Goal: Task Accomplishment & Management: Manage account settings

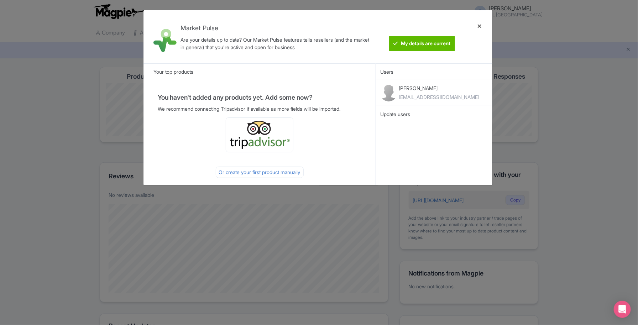
click at [480, 26] on div at bounding box center [479, 37] width 17 height 42
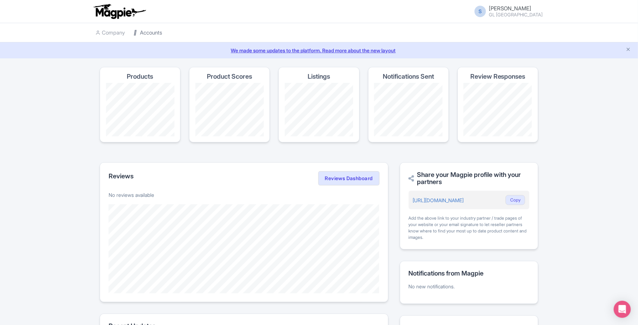
click at [153, 37] on link "Accounts" at bounding box center [147, 33] width 28 height 20
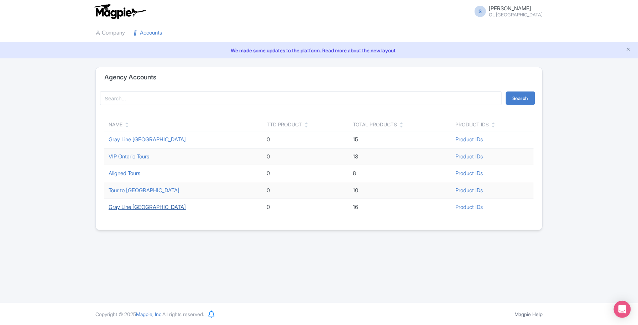
click at [148, 209] on link "Gray Line Toronto" at bounding box center [147, 207] width 77 height 7
click at [143, 36] on link "Accounts" at bounding box center [147, 33] width 28 height 20
click at [147, 140] on link "Gray Line Niagara Falls" at bounding box center [147, 139] width 77 height 7
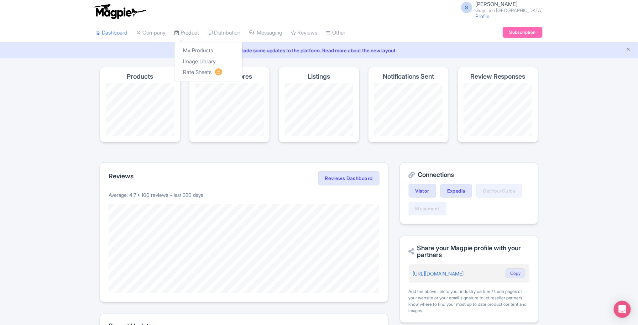
click at [194, 35] on link "Product" at bounding box center [186, 33] width 25 height 20
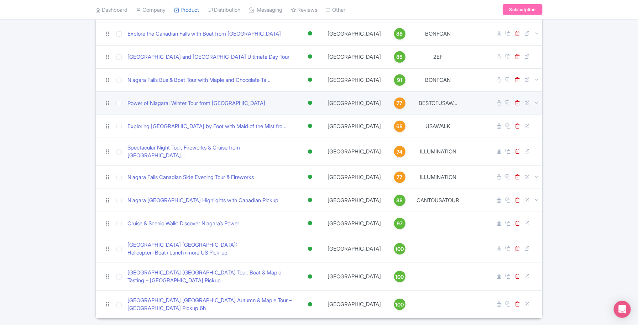
scroll to position [163, 0]
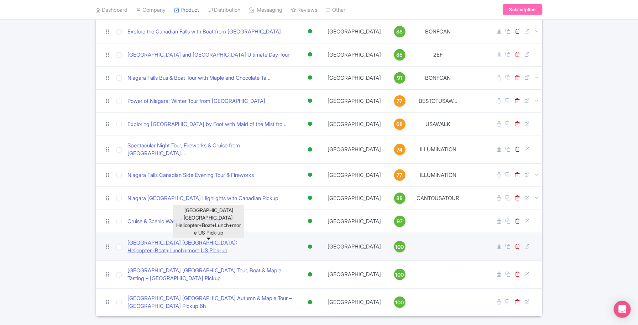
click at [254, 239] on link "[GEOGRAPHIC_DATA] [GEOGRAPHIC_DATA]: Helicopter+Boat+Lunch+more US Pick-up" at bounding box center [210, 247] width 167 height 16
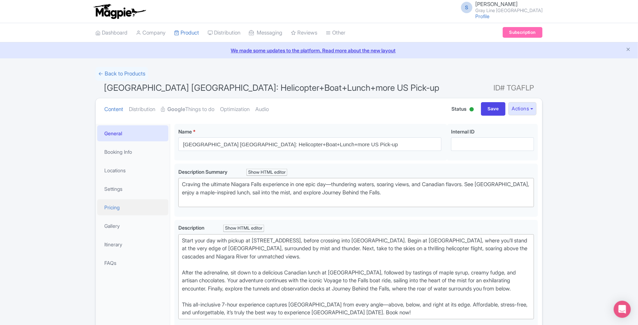
click at [130, 211] on link "Pricing" at bounding box center [132, 207] width 71 height 16
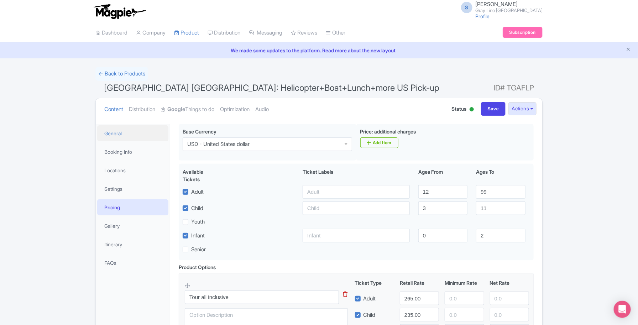
click at [129, 134] on link "General" at bounding box center [132, 133] width 71 height 16
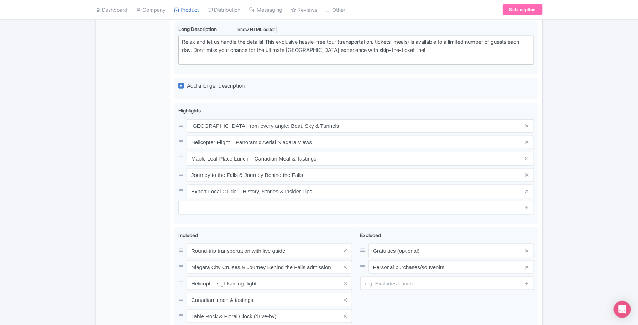
scroll to position [311, 0]
type trix-editor "<div>jouRelax and let us handle the details! This exclusive hassle-free tour (t…"
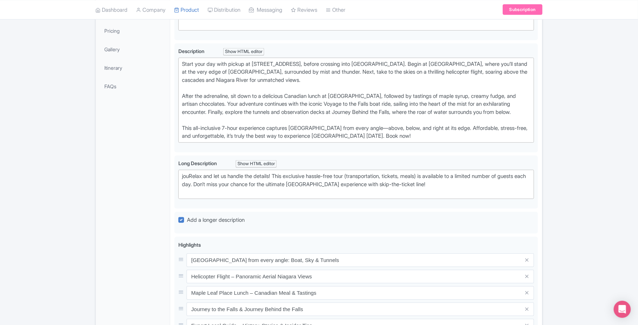
scroll to position [89, 0]
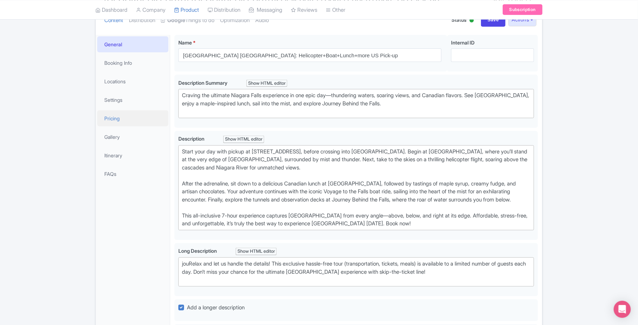
click at [127, 120] on link "Pricing" at bounding box center [132, 118] width 71 height 16
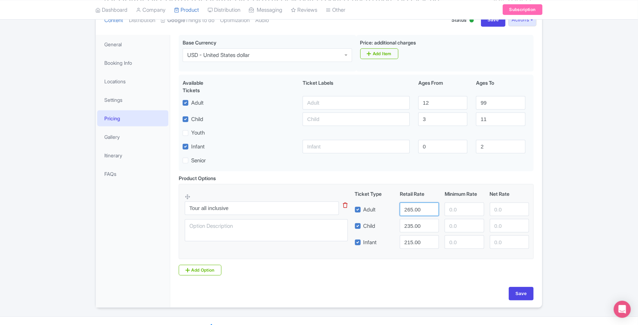
click at [405, 210] on input "265.00" at bounding box center [419, 209] width 39 height 14
type input "299"
click at [424, 228] on input "235.00" at bounding box center [419, 226] width 39 height 14
click at [528, 294] on input "Save" at bounding box center [520, 294] width 25 height 14
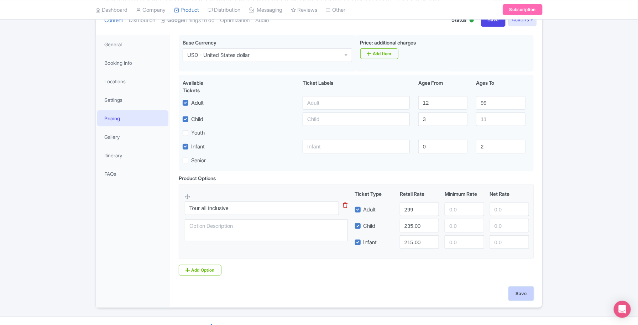
type input "Saving..."
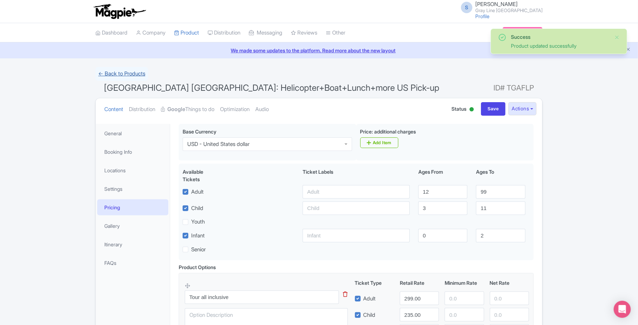
click at [148, 75] on link "← Back to Products" at bounding box center [121, 74] width 53 height 14
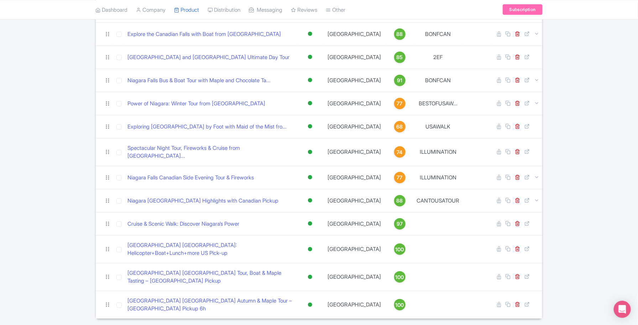
scroll to position [163, 0]
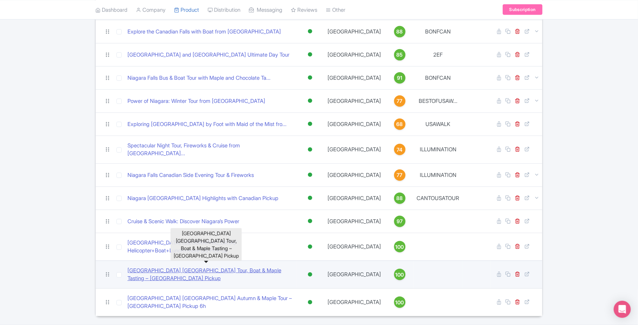
click at [237, 266] on link "[GEOGRAPHIC_DATA] [GEOGRAPHIC_DATA] Tour, Boat & Maple Tasting – [GEOGRAPHIC_DA…" at bounding box center [210, 274] width 167 height 16
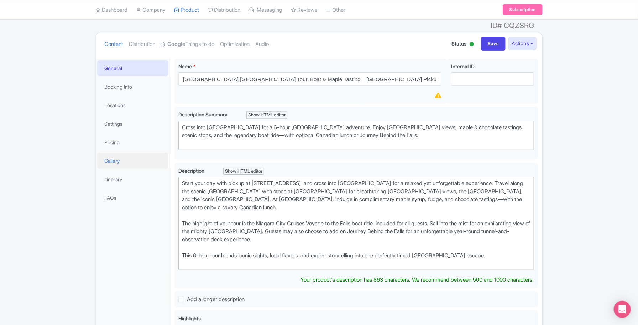
scroll to position [44, 0]
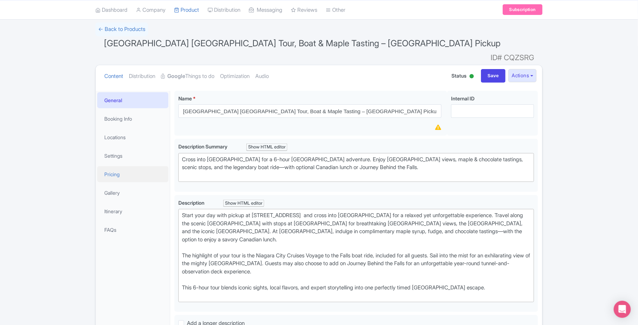
click at [137, 166] on link "Pricing" at bounding box center [132, 174] width 71 height 16
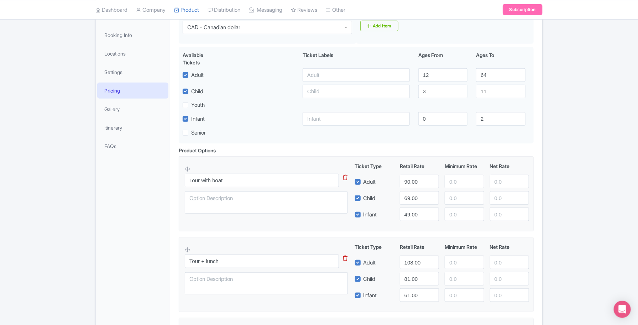
scroll to position [133, 0]
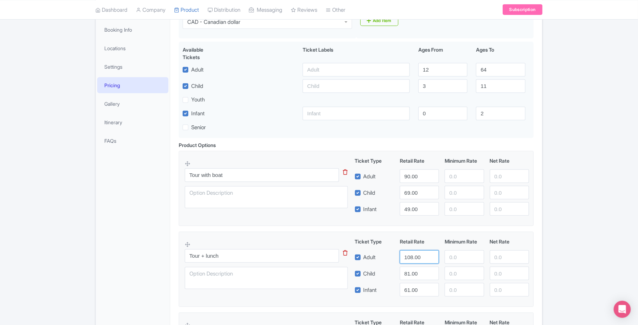
click at [410, 250] on input "108.00" at bounding box center [419, 257] width 39 height 14
type input "115"
click at [405, 266] on input "81.00" at bounding box center [419, 273] width 39 height 14
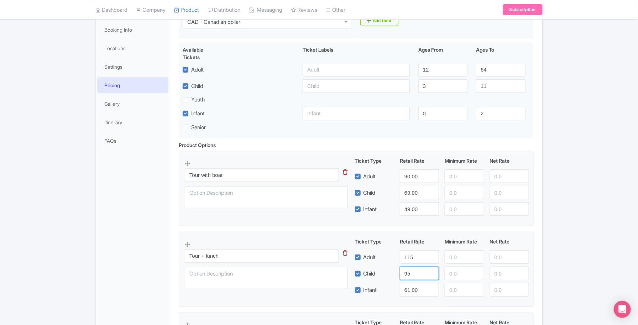
type input "95"
click at [411, 283] on input "61.00" at bounding box center [419, 290] width 39 height 14
type input "7"
type input "69"
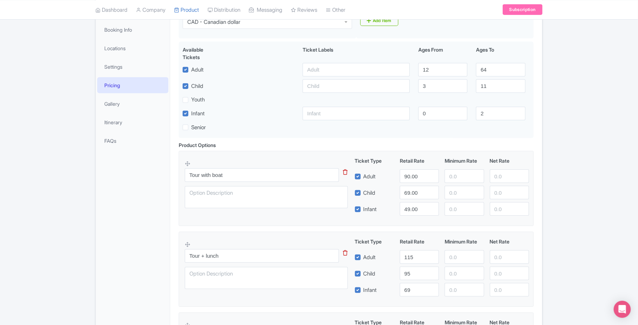
click at [582, 263] on div "← Back to Products Niagara Falls Canada Tour, Boat & Maple Tasting – USA Pickup…" at bounding box center [319, 224] width 638 height 583
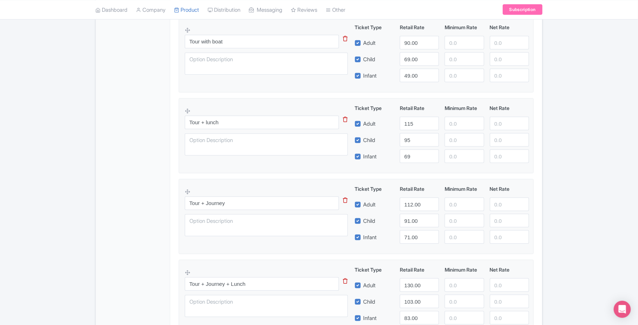
scroll to position [311, 0]
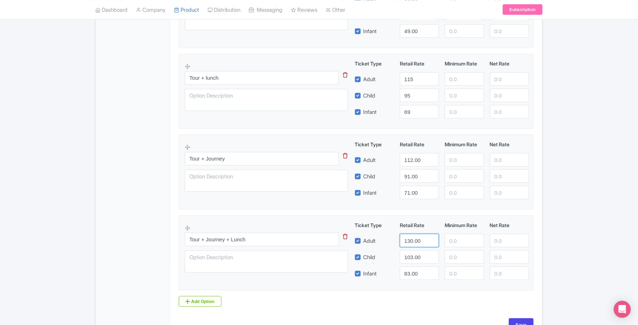
drag, startPoint x: 424, startPoint y: 231, endPoint x: 397, endPoint y: 230, distance: 27.4
click at [397, 234] on div "130.00" at bounding box center [419, 241] width 45 height 14
type input "145"
click at [415, 250] on input "103.00" at bounding box center [419, 257] width 39 height 14
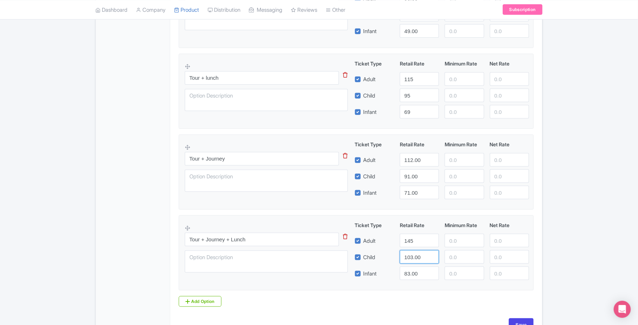
click at [415, 250] on input "103.00" at bounding box center [419, 257] width 39 height 14
type input "125"
click at [415, 266] on input "83.00" at bounding box center [419, 273] width 39 height 14
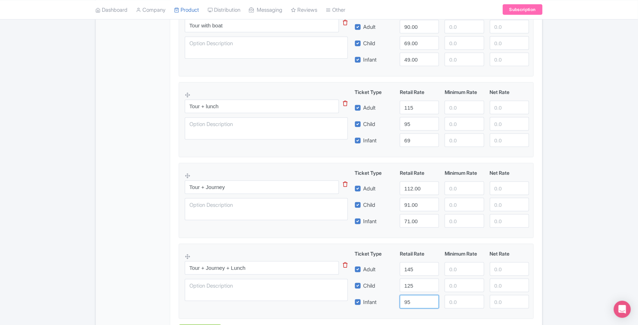
scroll to position [267, 0]
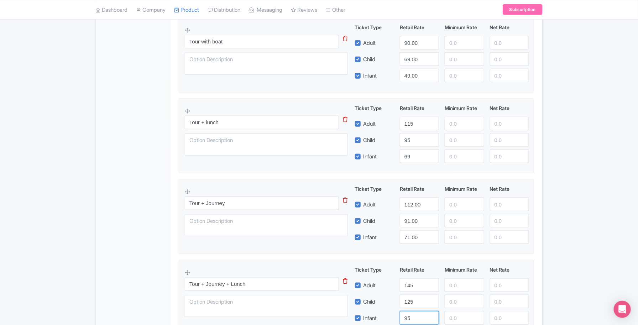
type input "95"
click at [417, 197] on input "112.00" at bounding box center [419, 204] width 39 height 14
type input "125"
click at [416, 214] on input "91.00" at bounding box center [419, 221] width 39 height 14
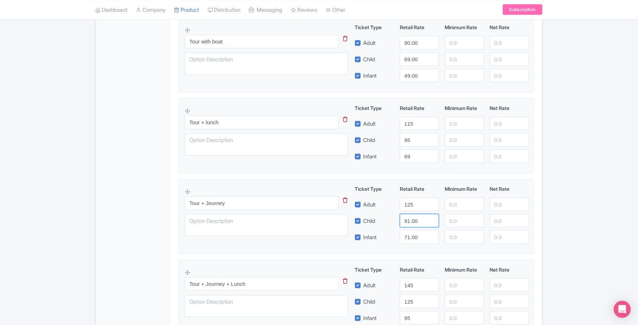
click at [416, 214] on input "91.00" at bounding box center [419, 221] width 39 height 14
type input "105"
click at [410, 230] on input "71.00" at bounding box center [419, 237] width 39 height 14
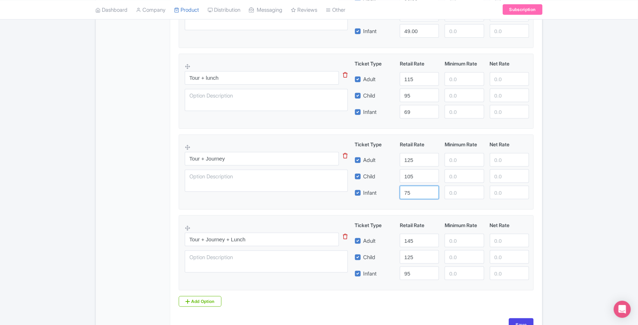
type input "75"
click at [543, 187] on div "Success Data saved automatically ← Back to Products Niagara Falls Canada Tour, …" at bounding box center [318, 47] width 455 height 583
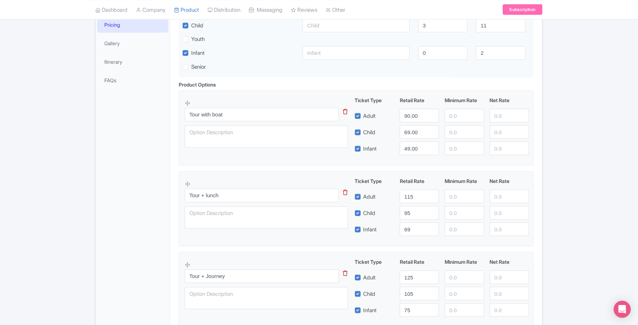
scroll to position [214, 0]
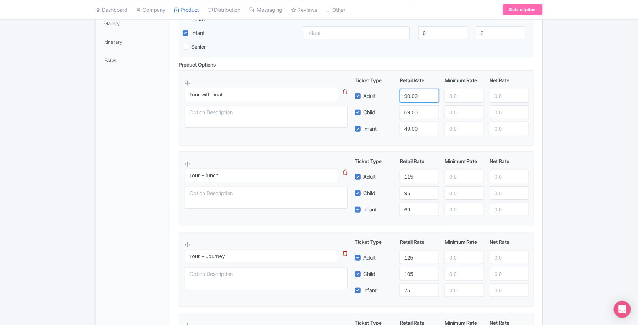
click at [407, 89] on input "90.00" at bounding box center [419, 96] width 39 height 14
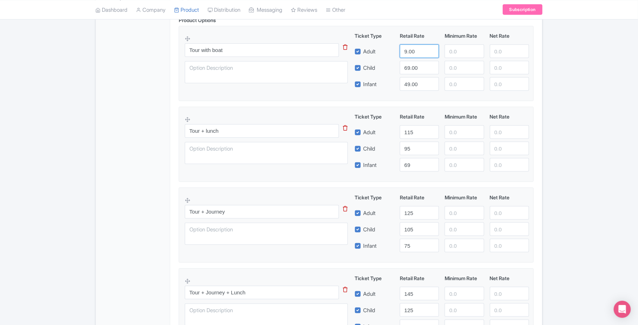
type input "90.00"
click at [555, 111] on div "Success Data saved automatically ← Back to Products Niagara Falls Canada Tour, …" at bounding box center [319, 100] width 638 height 583
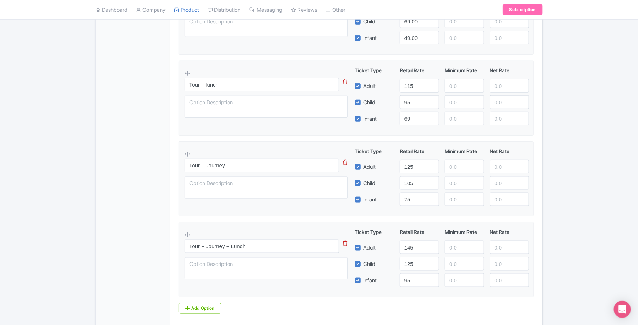
scroll to position [347, 0]
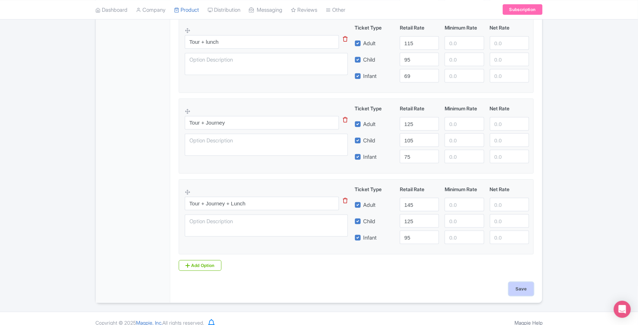
click at [524, 282] on input "Save" at bounding box center [520, 289] width 25 height 14
type input "Saving..."
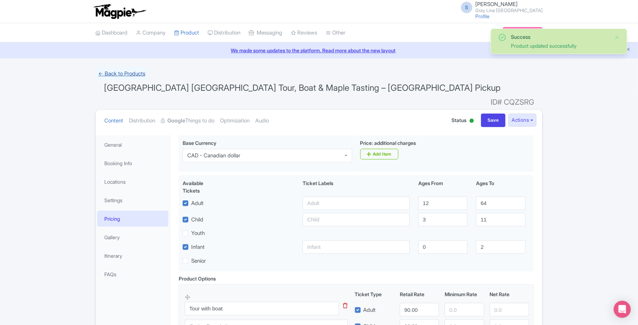
click at [123, 73] on link "← Back to Products" at bounding box center [121, 74] width 53 height 14
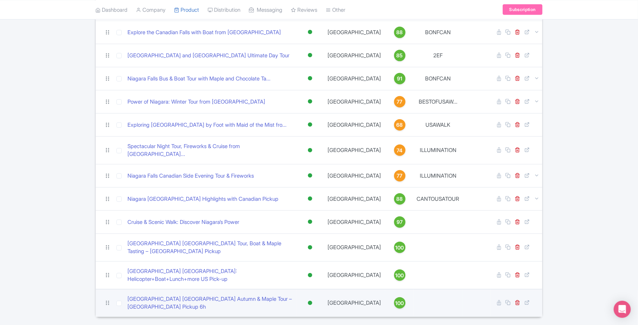
scroll to position [163, 0]
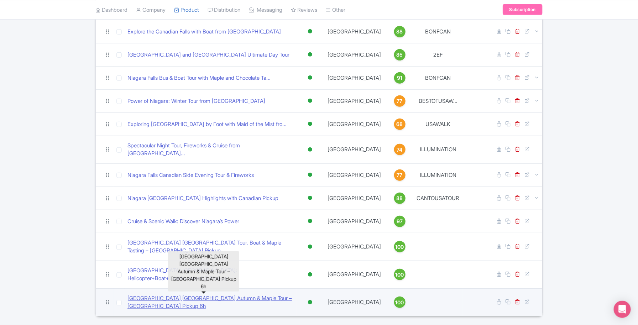
click at [231, 294] on link "[GEOGRAPHIC_DATA] [GEOGRAPHIC_DATA] Autumn & Maple Tour – [GEOGRAPHIC_DATA] Pic…" at bounding box center [210, 302] width 167 height 16
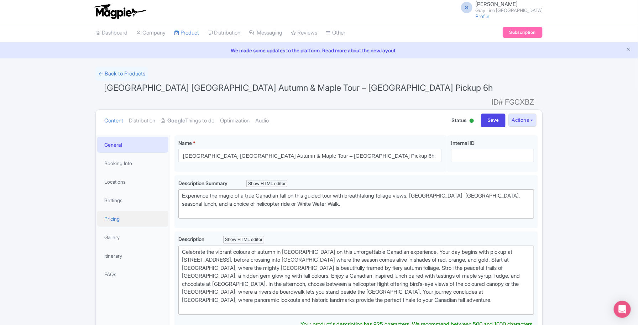
click at [118, 211] on link "Pricing" at bounding box center [132, 219] width 71 height 16
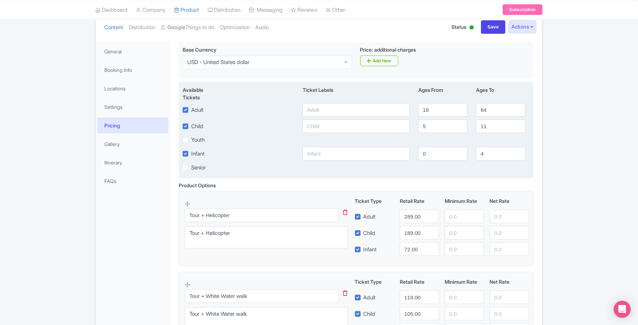
scroll to position [133, 0]
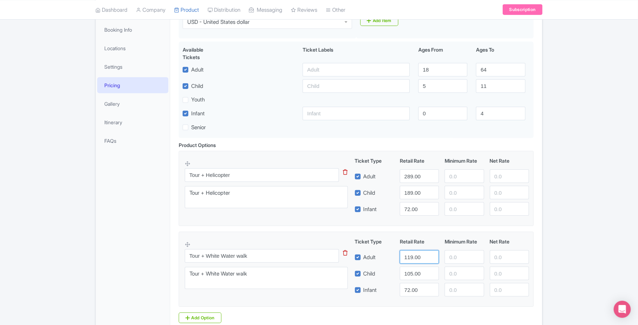
click at [415, 250] on input "119.00" at bounding box center [419, 257] width 39 height 14
type input "99"
click at [411, 169] on input "289.00" at bounding box center [419, 176] width 39 height 14
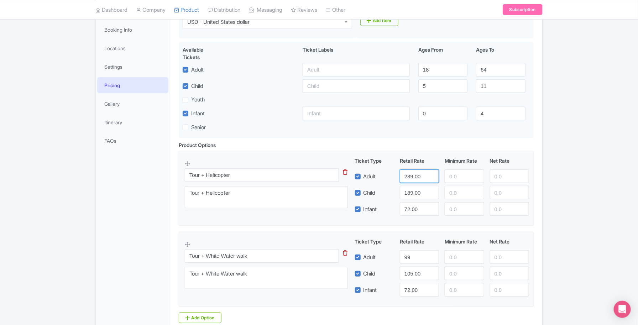
click at [414, 169] on input "289.00" at bounding box center [419, 176] width 39 height 14
click at [414, 266] on input "105.00" at bounding box center [419, 273] width 39 height 14
type input "75"
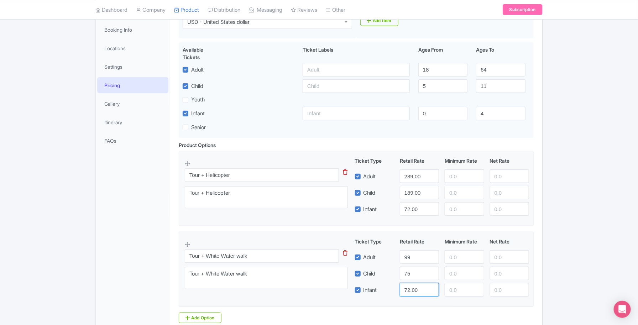
click at [409, 283] on input "72.00" at bounding box center [419, 290] width 39 height 14
type input "59"
click at [422, 266] on input "75" at bounding box center [419, 273] width 39 height 14
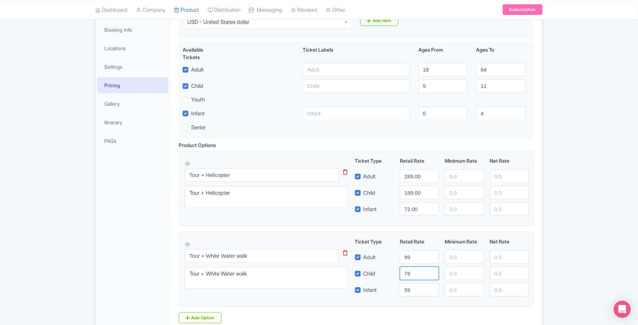
type input "79"
click at [422, 283] on input "59" at bounding box center [419, 290] width 39 height 14
click at [408, 169] on input "289.00" at bounding box center [419, 176] width 39 height 14
type input "279"
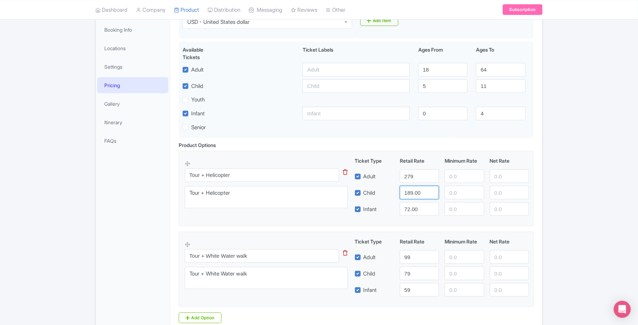
drag, startPoint x: 423, startPoint y: 181, endPoint x: 390, endPoint y: 181, distance: 32.4
click at [389, 186] on div "Child 189.00" at bounding box center [442, 193] width 180 height 14
click at [423, 186] on input "189.00" at bounding box center [419, 193] width 39 height 14
click at [414, 186] on input "189.00" at bounding box center [419, 193] width 39 height 14
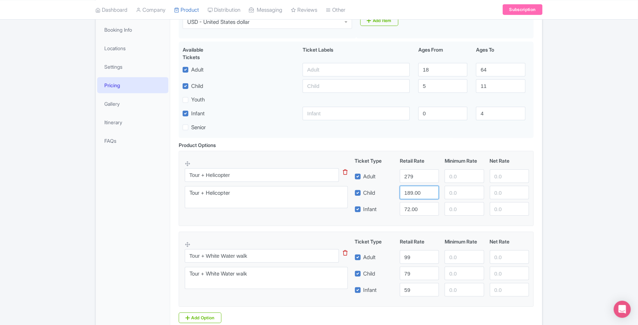
click at [414, 186] on input "189.00" at bounding box center [419, 193] width 39 height 14
type input "190"
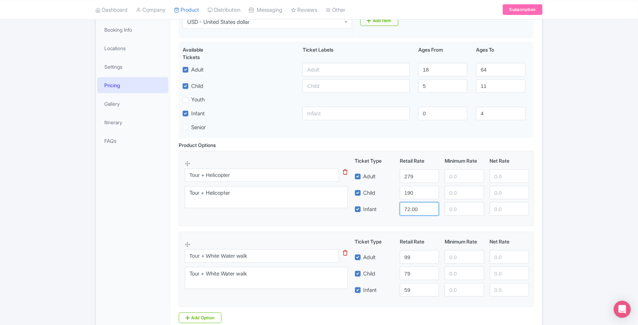
click at [410, 202] on input "72.00" at bounding box center [419, 209] width 39 height 14
type input "99"
type input "Saving..."
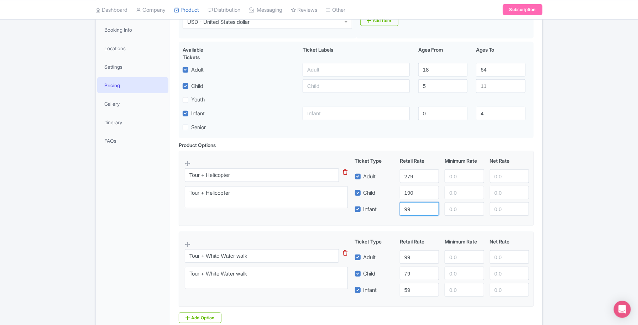
type input "Saving..."
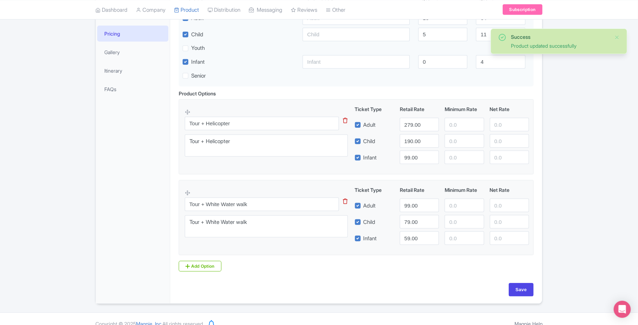
scroll to position [185, 0]
click at [519, 282] on input "Save" at bounding box center [520, 289] width 25 height 14
type input "Saving..."
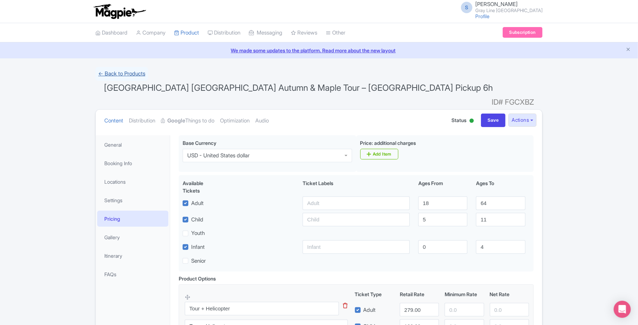
click at [132, 75] on link "← Back to Products" at bounding box center [121, 74] width 53 height 14
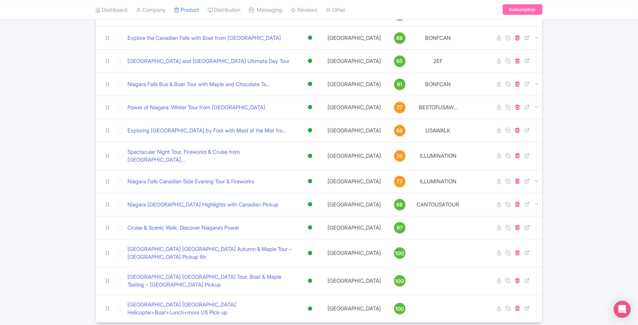
scroll to position [163, 0]
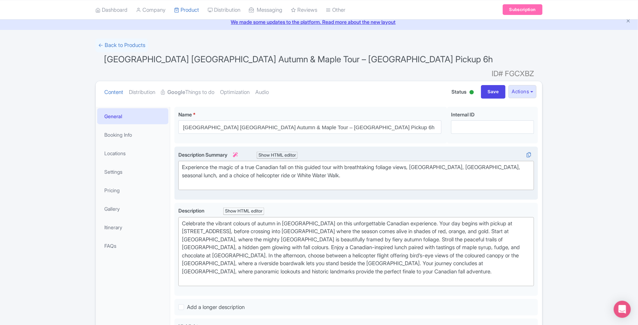
scroll to position [44, 0]
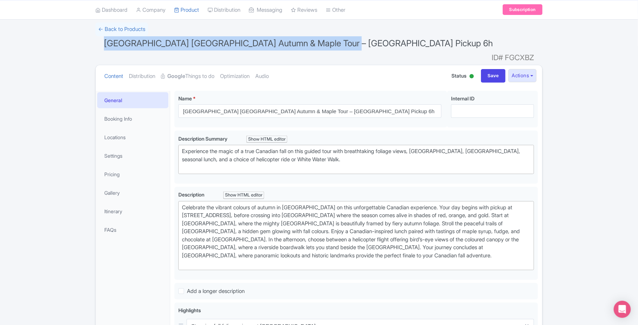
drag, startPoint x: 344, startPoint y: 43, endPoint x: 102, endPoint y: 44, distance: 241.9
click at [102, 44] on h1 "[GEOGRAPHIC_DATA] [GEOGRAPHIC_DATA] Autumn & Maple Tour – [GEOGRAPHIC_DATA] Pic…" at bounding box center [318, 44] width 447 height 17
copy span "[GEOGRAPHIC_DATA] [GEOGRAPHIC_DATA] Autumn & Maple Tour – [GEOGRAPHIC_DATA] Pic…"
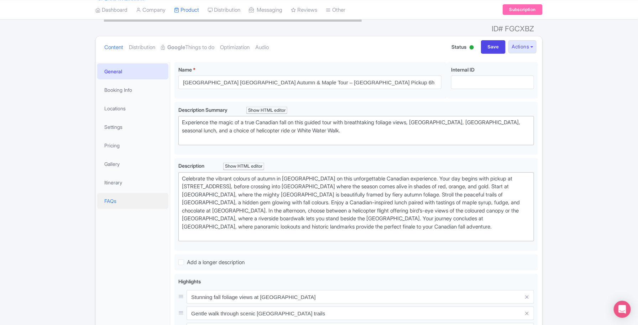
scroll to position [89, 0]
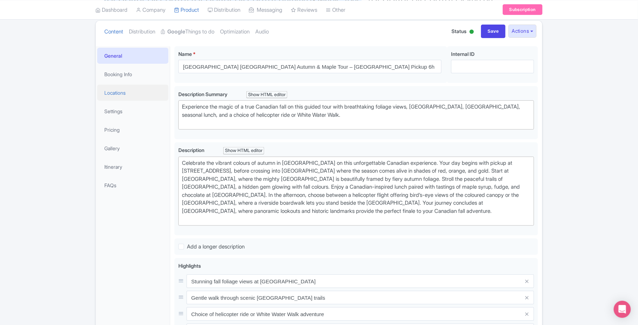
click at [111, 85] on link "Locations" at bounding box center [132, 93] width 71 height 16
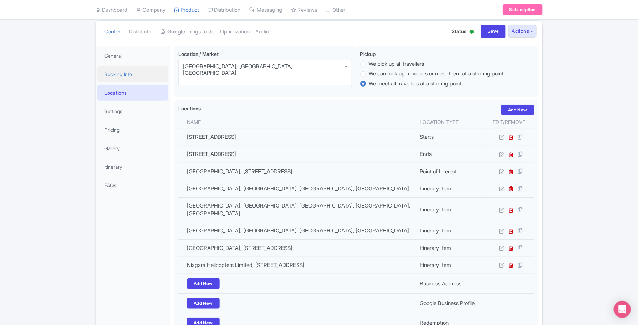
click at [111, 66] on link "Booking Info" at bounding box center [132, 74] width 71 height 16
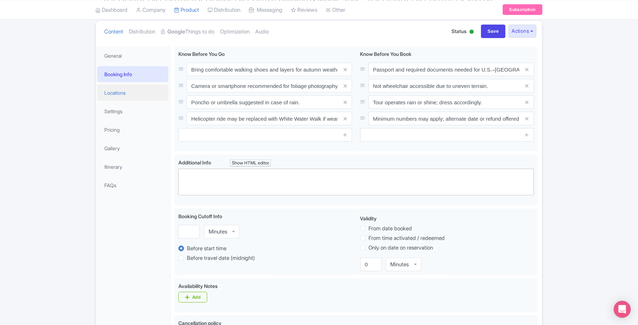
click at [121, 85] on link "Locations" at bounding box center [132, 93] width 71 height 16
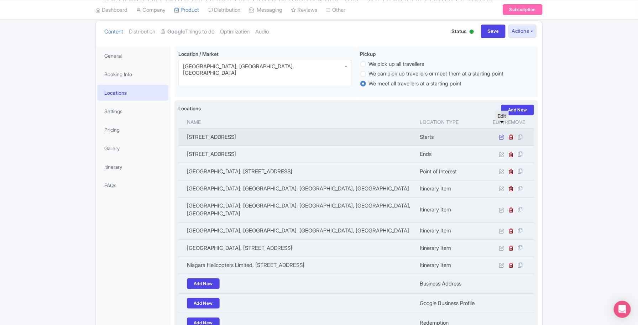
click at [499, 134] on icon at bounding box center [501, 136] width 5 height 5
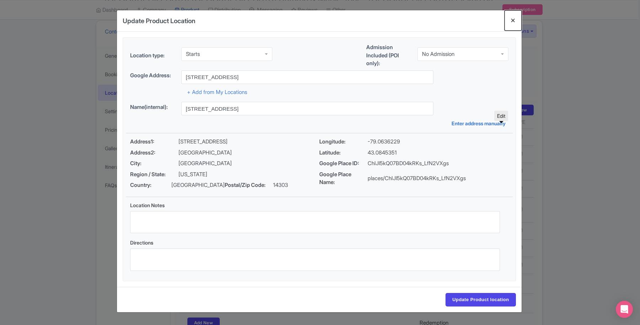
click at [509, 20] on button "Close" at bounding box center [513, 20] width 17 height 20
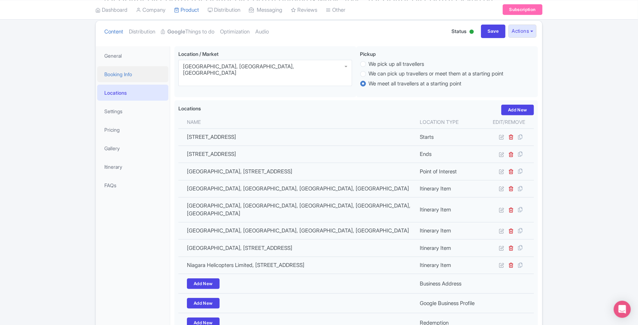
drag, startPoint x: 136, startPoint y: 71, endPoint x: 131, endPoint y: 62, distance: 10.2
click at [134, 67] on li "Booking Info" at bounding box center [133, 74] width 74 height 19
click at [131, 66] on link "Booking Info" at bounding box center [132, 74] width 71 height 16
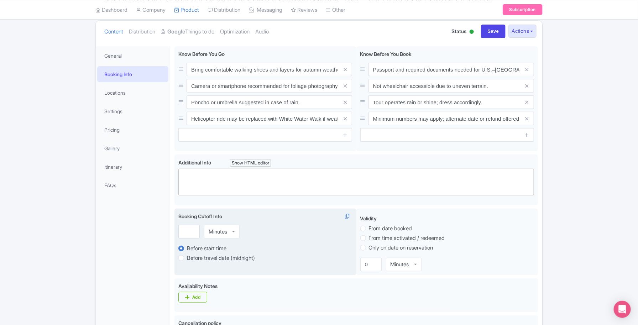
scroll to position [0, 0]
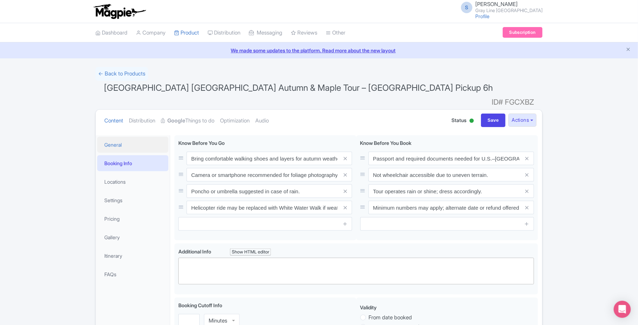
click at [128, 139] on link "General" at bounding box center [132, 145] width 71 height 16
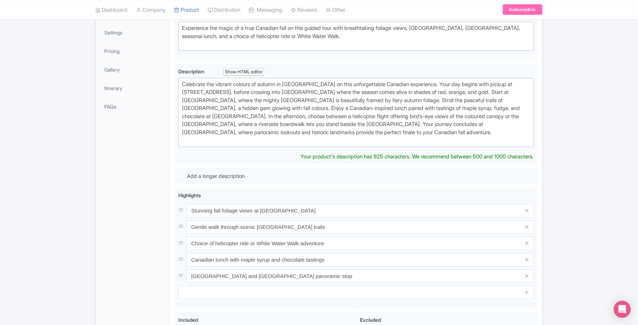
scroll to position [178, 0]
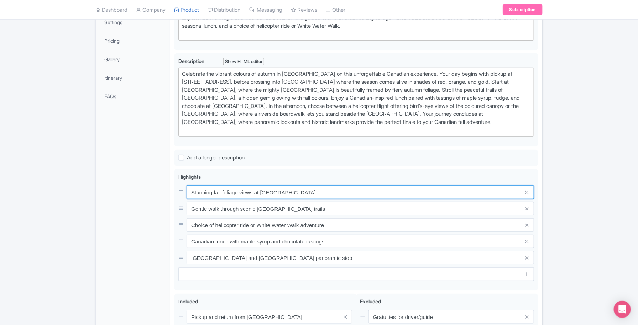
drag, startPoint x: 318, startPoint y: 179, endPoint x: 165, endPoint y: 176, distance: 152.3
click at [165, 176] on div "General Booking Info Locations Settings Pricing Gallery Itinerary FAQs Niagara …" at bounding box center [319, 196] width 446 height 486
paste input "Round-trip transportation from Niagara Falls, NY"
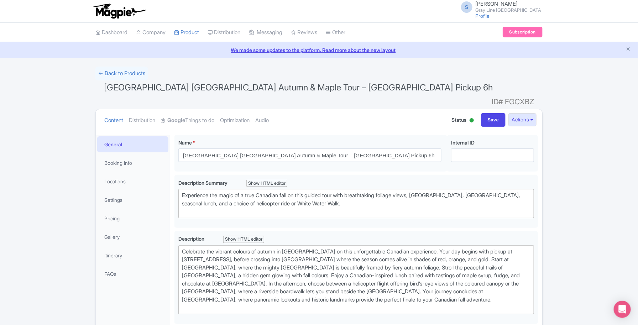
scroll to position [0, 0]
type input "Round-trip transportation from Niagara Falls, NY"
click at [526, 113] on button "Actions" at bounding box center [522, 119] width 28 height 13
click at [350, 117] on ul "Content Distribution Google Things to do Optimization Audio" at bounding box center [269, 121] width 336 height 22
click at [235, 111] on link "Optimization" at bounding box center [235, 121] width 30 height 22
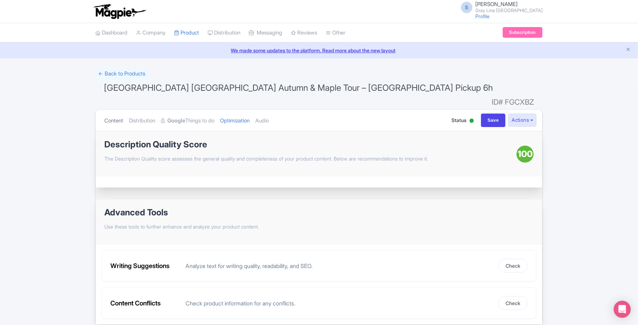
click at [117, 110] on link "Content" at bounding box center [113, 121] width 19 height 22
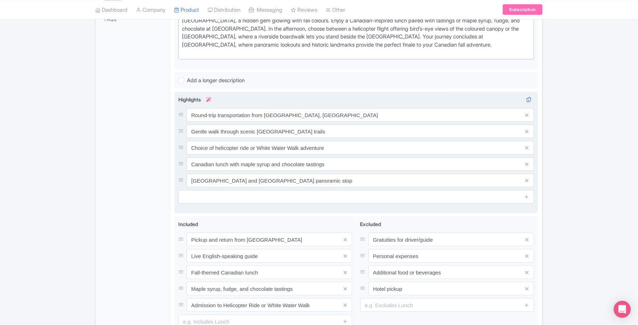
scroll to position [311, 0]
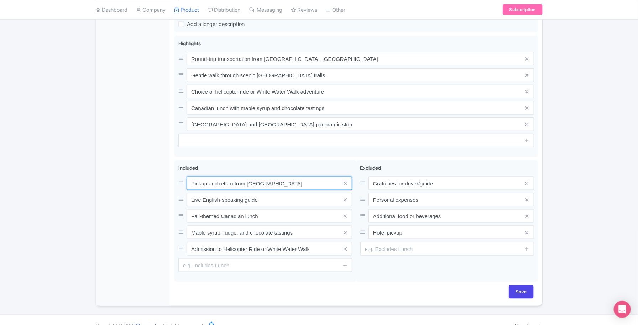
drag, startPoint x: 282, startPoint y: 169, endPoint x: 169, endPoint y: 173, distance: 112.8
click at [169, 173] on div "General Booking Info Locations Settings Pricing Gallery Itinerary FAQs Niagara …" at bounding box center [319, 63] width 446 height 486
paste input "Round-trip transportation from Niagara Falls, NY"
type input "Round-trip transportation from Niagara Falls, NY"
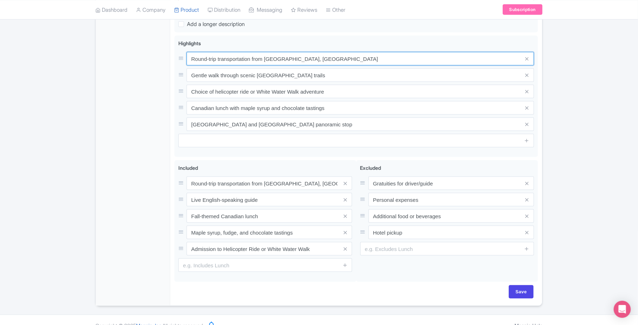
drag, startPoint x: 319, startPoint y: 45, endPoint x: 168, endPoint y: 48, distance: 151.2
click at [168, 48] on div "General Booking Info Locations Settings Pricing Gallery Itinerary FAQs Niagara …" at bounding box center [319, 63] width 446 height 486
paste input "• Stunning fall foliage views at Horseshoe Falls"
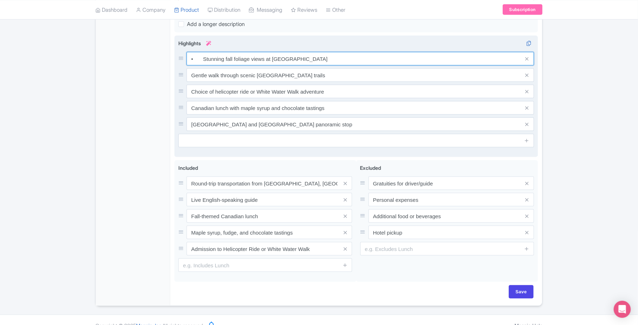
click at [203, 52] on input "• Stunning fall foliage views at Horseshoe Falls" at bounding box center [359, 59] width 347 height 14
type input "Stunning fall foliage views at Horseshoe Falls"
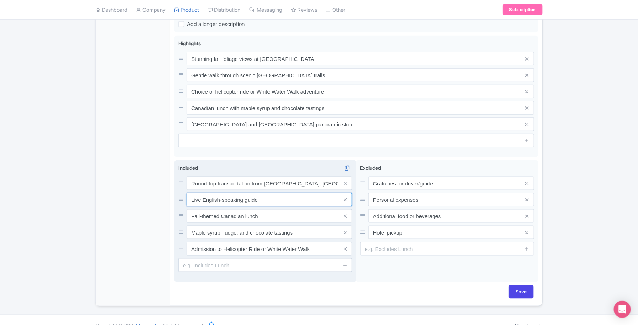
drag, startPoint x: 278, startPoint y: 190, endPoint x: 178, endPoint y: 187, distance: 100.4
click at [178, 187] on div "Included i Round-trip transportation from Niagara Falls, NY Live English-speaki…" at bounding box center [265, 221] width 182 height 122
paste input "Canadian-themed lunch with maple syrup & chocolate tasting"
type input "Canadian-themed lunch with maple syrup & chocolate tasting"
drag, startPoint x: 338, startPoint y: 187, endPoint x: 295, endPoint y: 187, distance: 43.4
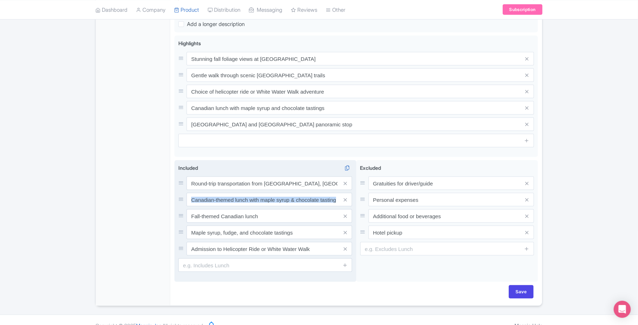
click at [295, 193] on div "Canadian-themed lunch with maple syrup & chocolate tasting" at bounding box center [268, 200] width 165 height 14
click at [232, 193] on input "Canadian-themed lunch with maple syrup & chocolate tasting" at bounding box center [268, 200] width 165 height 14
click at [209, 193] on input "text" at bounding box center [268, 200] width 165 height 14
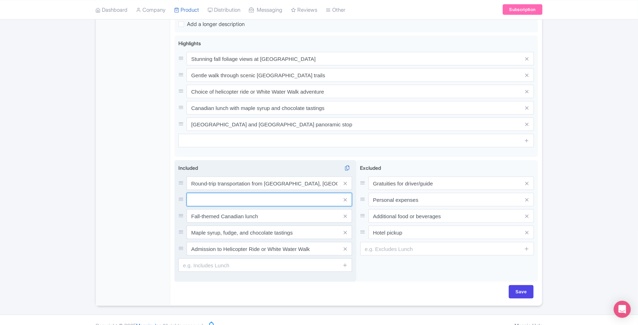
paste input "Whirlpool Rapids lookout stop"
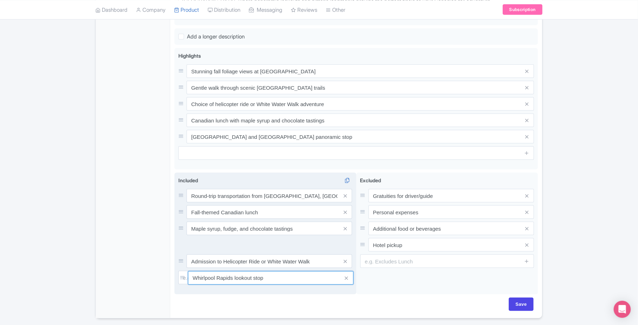
drag, startPoint x: 179, startPoint y: 186, endPoint x: 180, endPoint y: 264, distance: 77.6
type input "Whirlpool Rapids lookout stop"
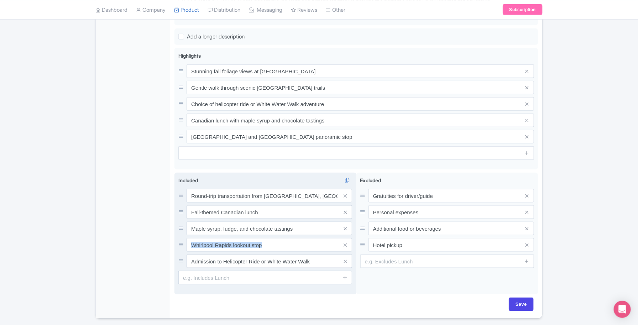
drag, startPoint x: 180, startPoint y: 253, endPoint x: 180, endPoint y: 235, distance: 18.1
click at [180, 235] on div "Round-trip transportation from Niagara Falls, NY Fall-themed Canadian lunch Map…" at bounding box center [265, 228] width 174 height 79
drag, startPoint x: 180, startPoint y: 252, endPoint x: 182, endPoint y: 228, distance: 23.9
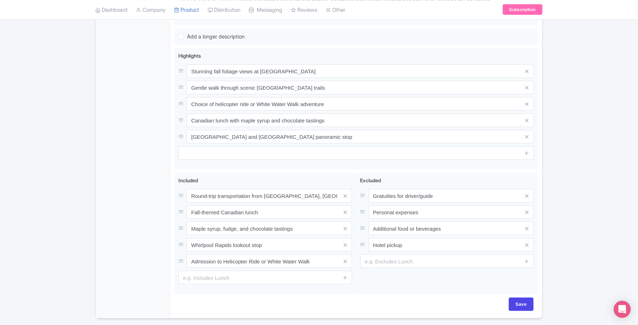
drag, startPoint x: 200, startPoint y: 275, endPoint x: 196, endPoint y: 269, distance: 6.9
click at [200, 274] on div "Included i Round-trip transportation from Niagara Falls, NY Fall-themed Canadia…" at bounding box center [265, 234] width 182 height 122
click at [196, 271] on input "text" at bounding box center [265, 278] width 174 height 14
click at [181, 257] on div at bounding box center [182, 261] width 8 height 8
click at [180, 258] on icon at bounding box center [180, 260] width 5 height 5
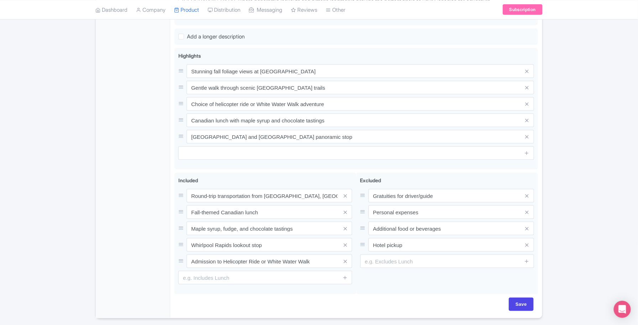
click at [180, 258] on icon at bounding box center [180, 260] width 5 height 5
drag, startPoint x: 181, startPoint y: 251, endPoint x: 177, endPoint y: 226, distance: 25.5
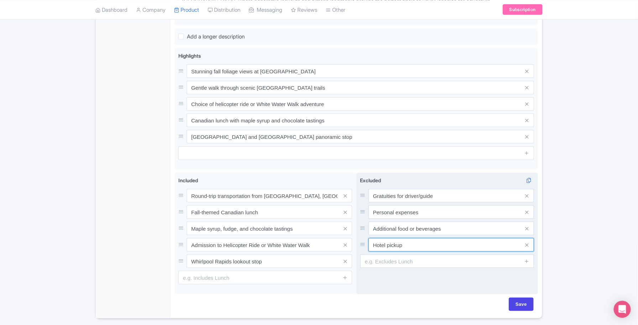
drag, startPoint x: 400, startPoint y: 233, endPoint x: 361, endPoint y: 232, distance: 38.1
click at [361, 238] on div "Hotel pickup" at bounding box center [447, 245] width 174 height 14
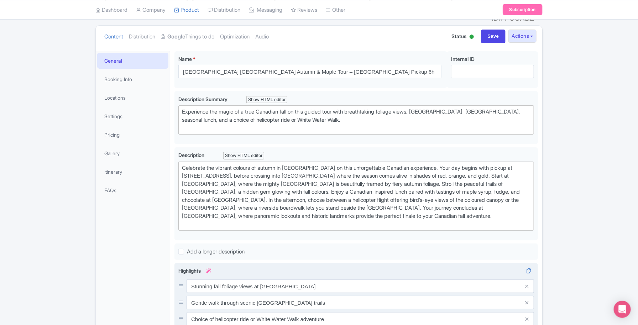
scroll to position [76, 0]
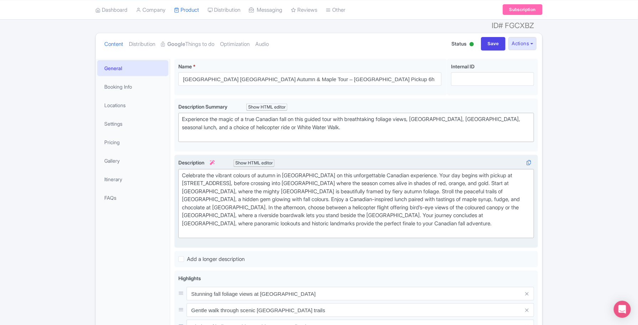
click at [187, 200] on div "Celebrate the vibrant colours of autumn in Niagara Falls on this unforgettable …" at bounding box center [356, 203] width 348 height 64
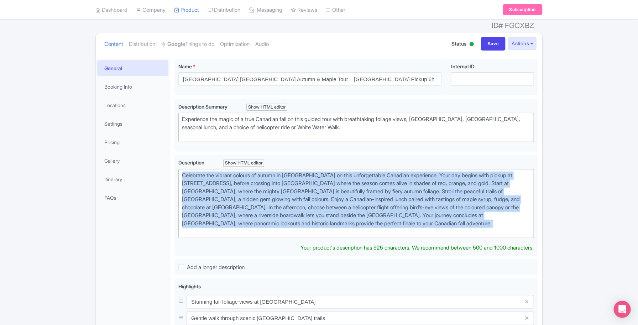
copy div "Celebrate the vibrant colours of autumn in Niagara Falls on this unforgettable …"
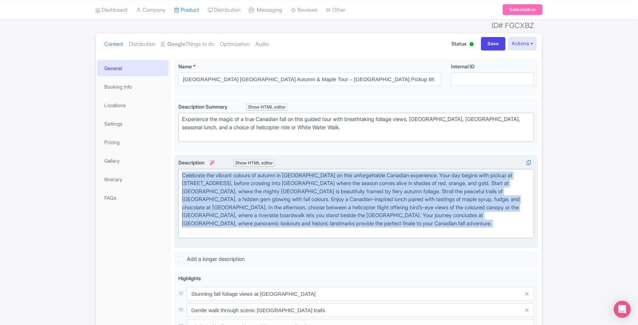
click at [348, 175] on div "Celebrate the vibrant colours of autumn in Niagara Falls on this unforgettable …" at bounding box center [356, 203] width 348 height 64
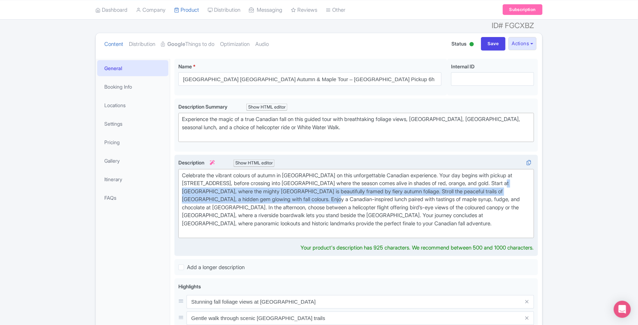
drag, startPoint x: 511, startPoint y: 170, endPoint x: 303, endPoint y: 184, distance: 208.2
click at [303, 184] on div "Celebrate the vibrant colours of autumn in Niagara Falls on this unforgettable …" at bounding box center [356, 203] width 348 height 64
paste trix-editor "<div>Celebrate the vibrant colours of autumn in Niagara Falls on this unforgett…"
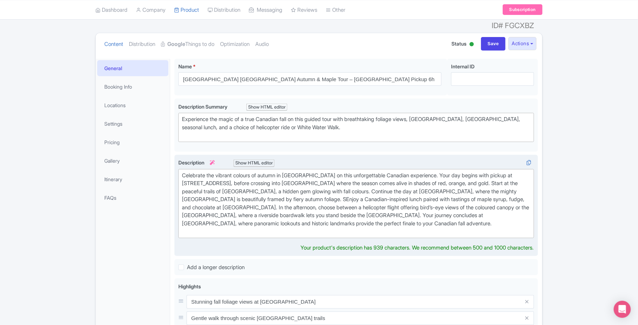
type trix-editor "<div>Celebrate the vibrant colours of autumn in Niagara Falls on this unforgett…"
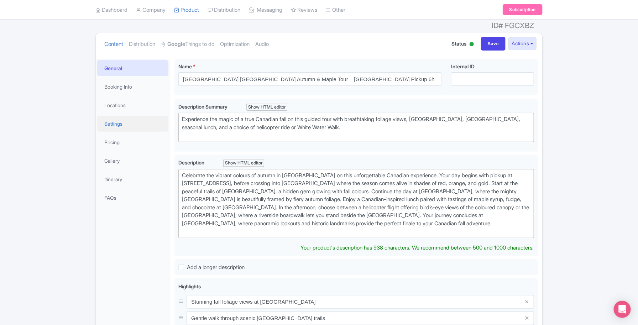
click at [126, 116] on link "Settings" at bounding box center [132, 124] width 71 height 16
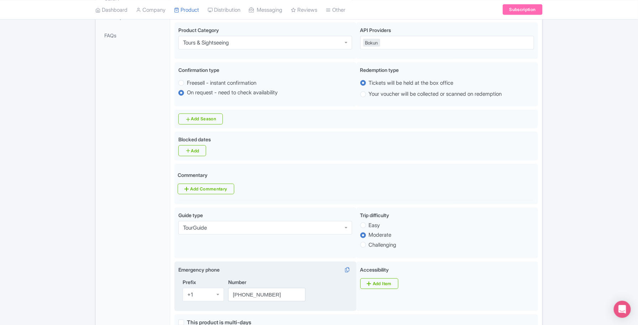
scroll to position [254, 0]
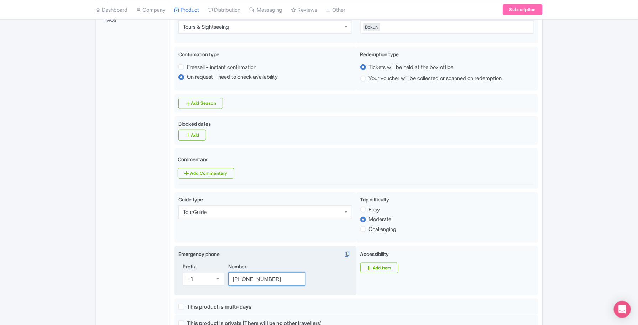
drag, startPoint x: 285, startPoint y: 256, endPoint x: 220, endPoint y: 253, distance: 65.2
click at [220, 263] on div "Prefix +1 +1 Number +1 716-606-0919" at bounding box center [265, 277] width 174 height 29
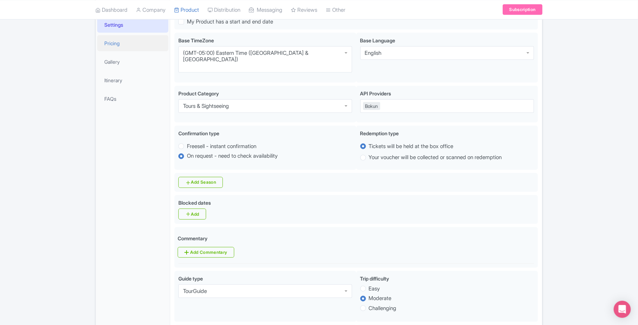
scroll to position [32, 0]
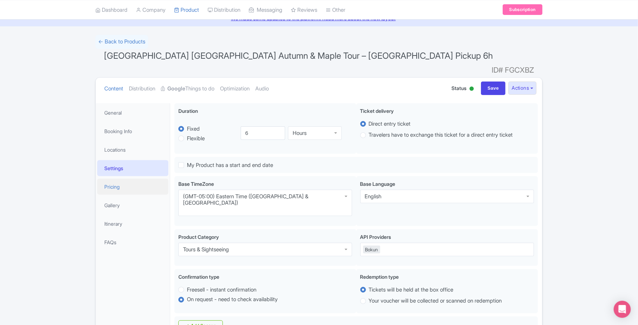
click at [129, 179] on link "Pricing" at bounding box center [132, 187] width 71 height 16
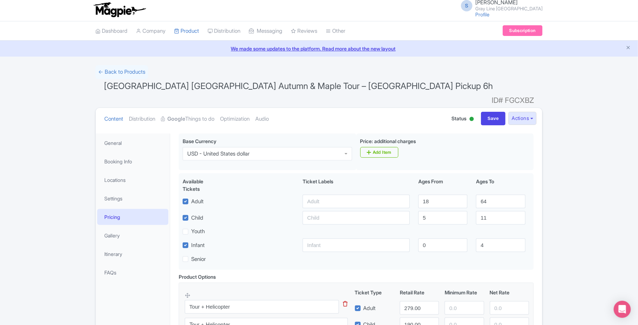
scroll to position [0, 0]
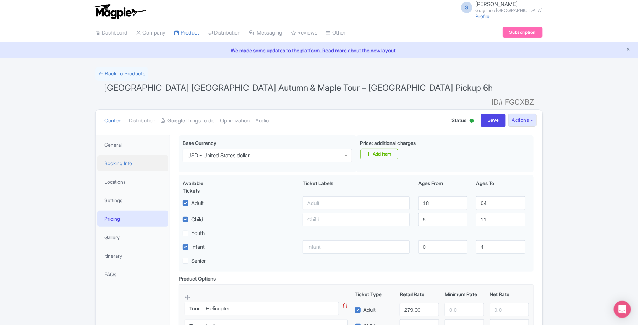
click at [123, 155] on link "Booking Info" at bounding box center [132, 163] width 71 height 16
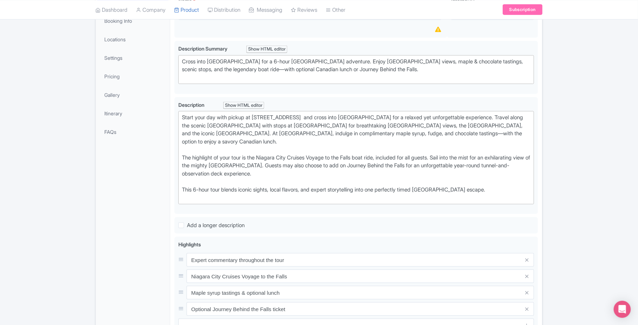
scroll to position [89, 0]
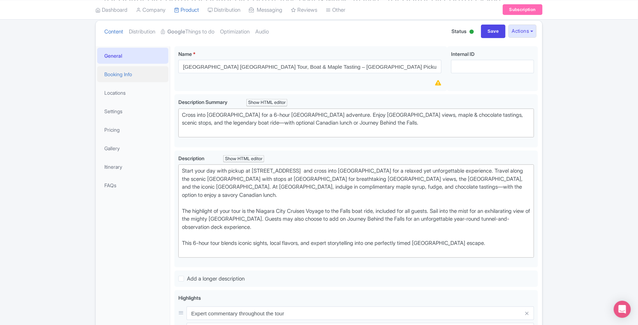
click at [131, 70] on link "Booking Info" at bounding box center [132, 74] width 71 height 16
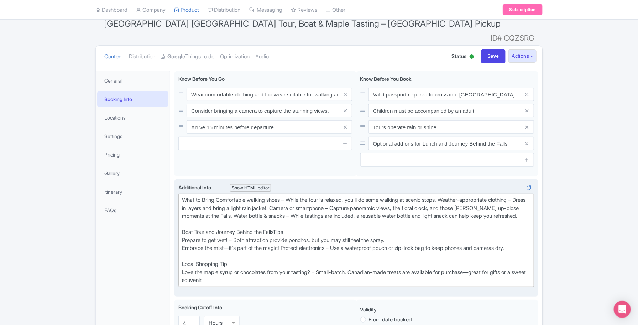
scroll to position [44, 0]
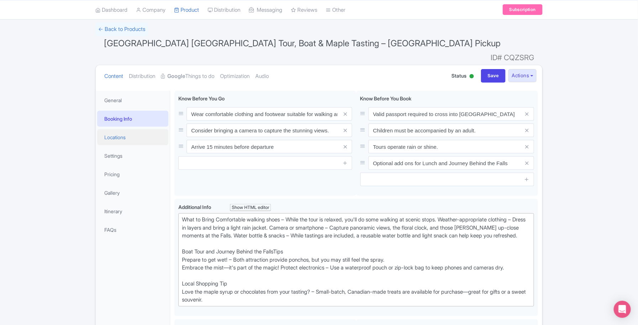
click at [124, 129] on link "Locations" at bounding box center [132, 137] width 71 height 16
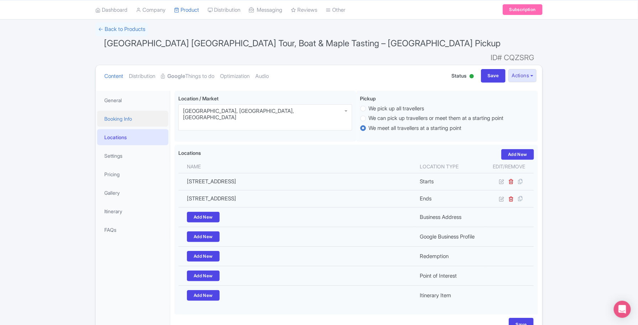
click at [125, 111] on link "Booking Info" at bounding box center [132, 119] width 71 height 16
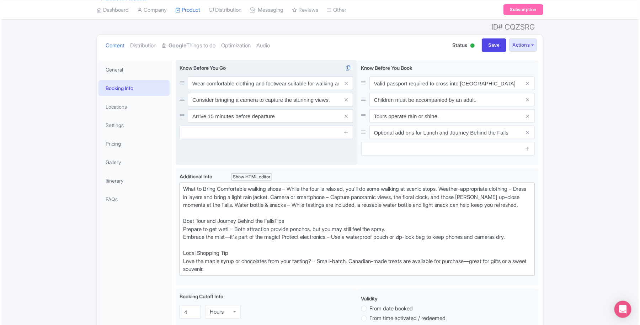
scroll to position [89, 0]
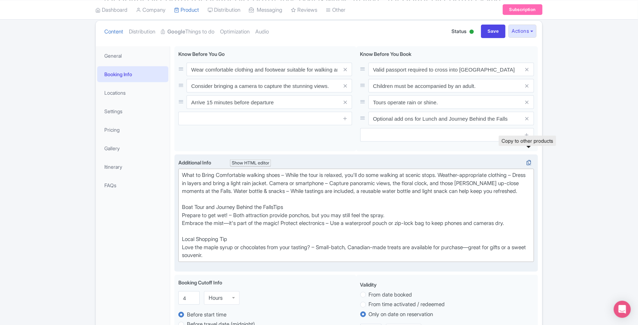
click at [527, 159] on icon at bounding box center [529, 162] width 10 height 6
click at [528, 159] on icon at bounding box center [529, 162] width 10 height 6
click at [526, 159] on icon at bounding box center [529, 162] width 10 height 6
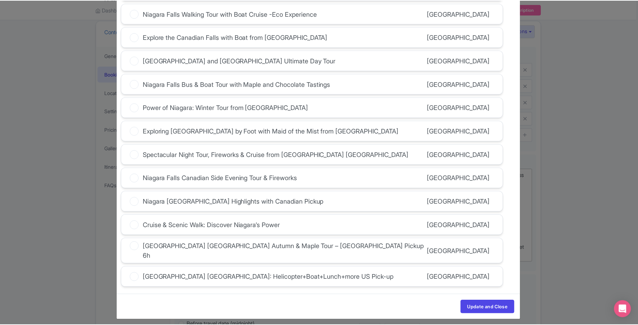
scroll to position [103, 0]
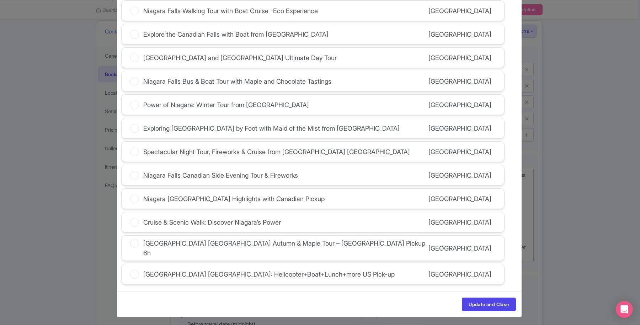
click at [133, 247] on icon at bounding box center [134, 243] width 9 height 9
click at [0, 0] on input "[GEOGRAPHIC_DATA] [GEOGRAPHIC_DATA] Autumn & Maple Tour – [GEOGRAPHIC_DATA] Pic…" at bounding box center [0, 0] width 0 height 0
click at [477, 300] on button "Update and Close" at bounding box center [489, 304] width 54 height 14
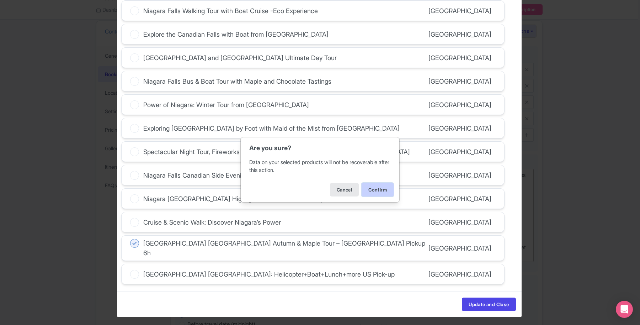
click at [380, 185] on button "Confirm" at bounding box center [378, 190] width 32 height 14
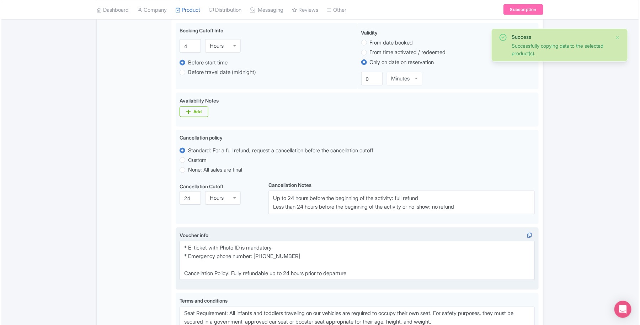
scroll to position [356, 0]
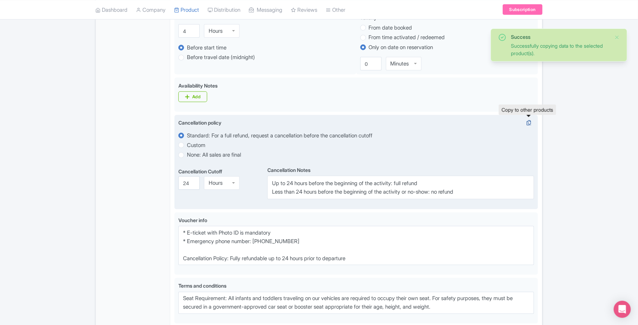
click at [527, 120] on icon at bounding box center [529, 123] width 10 height 6
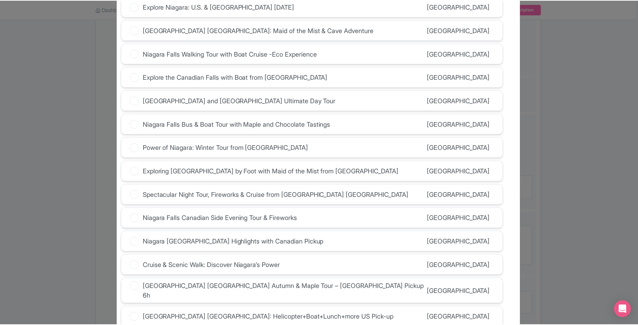
scroll to position [103, 0]
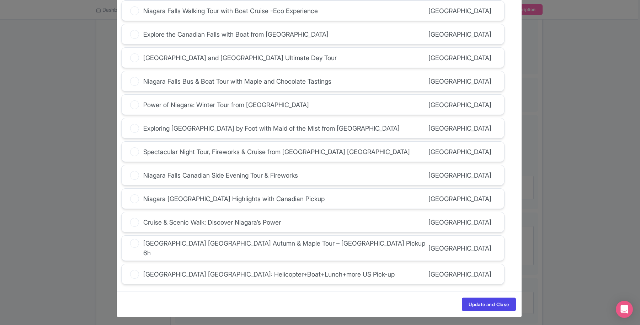
click at [280, 248] on div "[GEOGRAPHIC_DATA] [GEOGRAPHIC_DATA] Autumn & Maple Tour – [GEOGRAPHIC_DATA] Pic…" at bounding box center [285, 247] width 285 height 19
click at [0, 0] on input "[GEOGRAPHIC_DATA] [GEOGRAPHIC_DATA] Autumn & Maple Tour – [GEOGRAPHIC_DATA] Pic…" at bounding box center [0, 0] width 0 height 0
click at [492, 301] on button "Update and Close" at bounding box center [489, 304] width 54 height 14
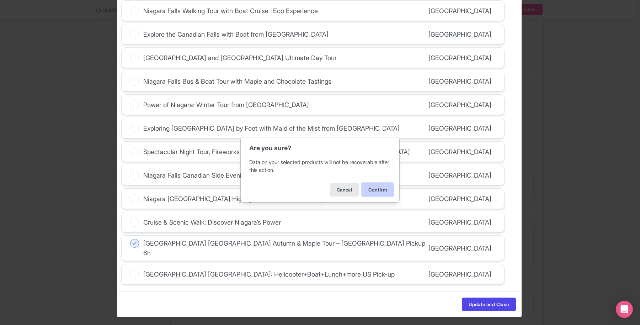
click at [378, 191] on button "Confirm" at bounding box center [378, 190] width 32 height 14
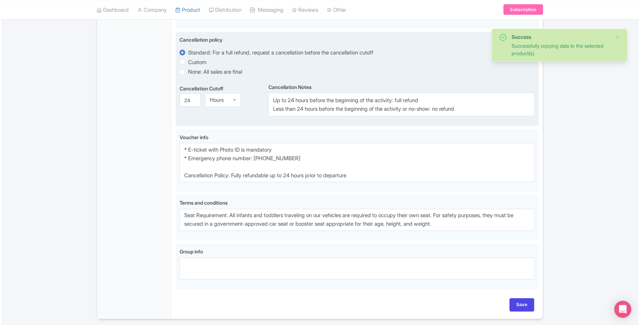
scroll to position [418, 0]
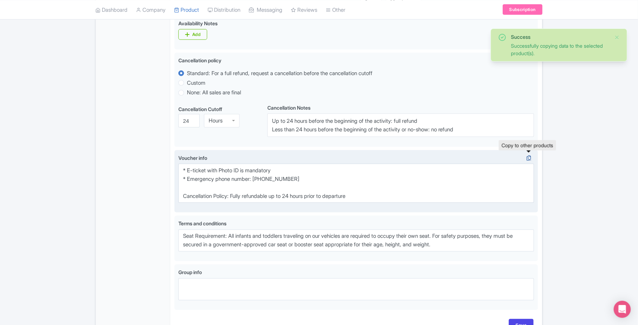
click at [525, 155] on icon at bounding box center [529, 158] width 10 height 6
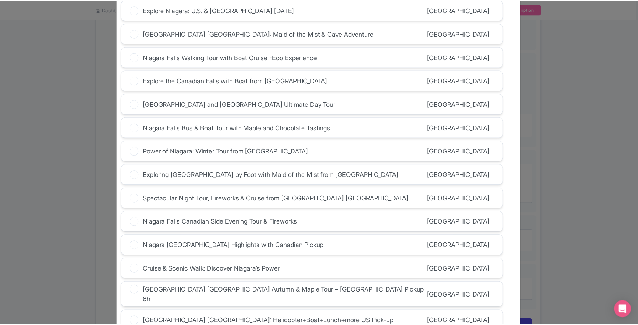
scroll to position [103, 0]
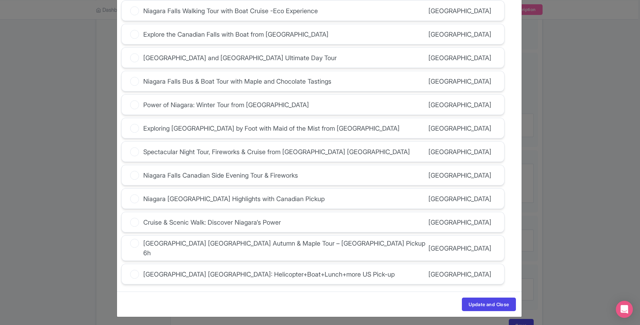
drag, startPoint x: 238, startPoint y: 248, endPoint x: 246, endPoint y: 248, distance: 7.8
click at [238, 248] on div "[GEOGRAPHIC_DATA] [GEOGRAPHIC_DATA] Autumn & Maple Tour – [GEOGRAPHIC_DATA] Pic…" at bounding box center [285, 247] width 285 height 19
click at [0, 0] on input "[GEOGRAPHIC_DATA] [GEOGRAPHIC_DATA] Autumn & Maple Tour – [GEOGRAPHIC_DATA] Pic…" at bounding box center [0, 0] width 0 height 0
drag, startPoint x: 470, startPoint y: 293, endPoint x: 472, endPoint y: 297, distance: 5.1
click at [471, 294] on div "Update and Close" at bounding box center [319, 303] width 405 height 25
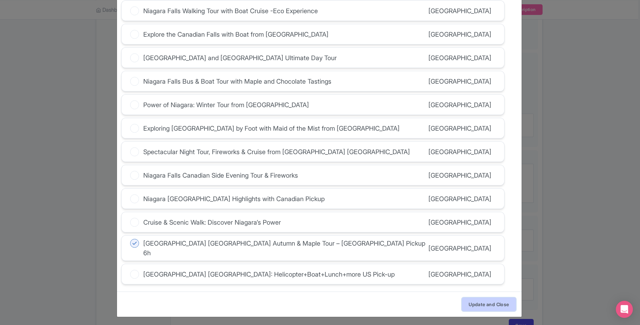
click at [475, 300] on button "Update and Close" at bounding box center [489, 304] width 54 height 14
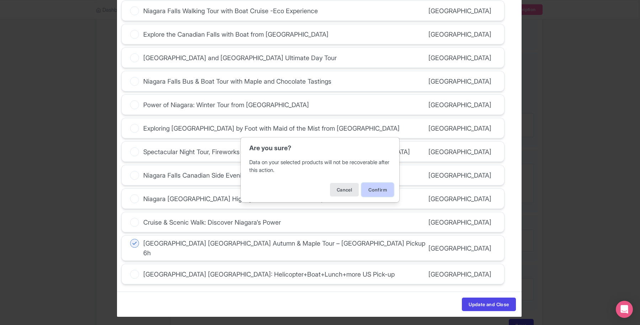
click at [374, 187] on button "Confirm" at bounding box center [378, 190] width 32 height 14
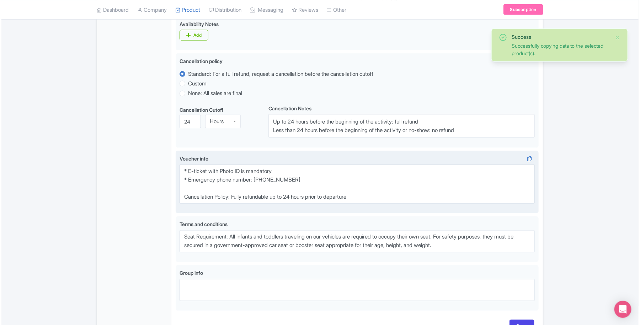
scroll to position [463, 0]
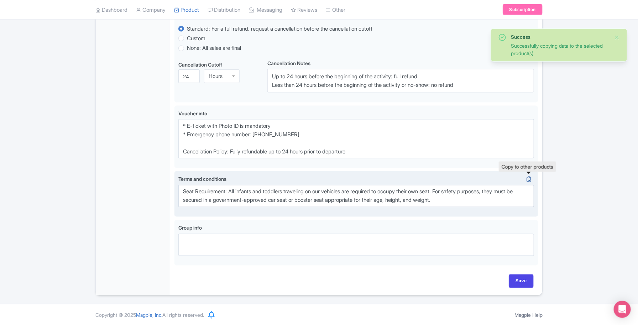
click at [525, 178] on icon at bounding box center [529, 179] width 10 height 6
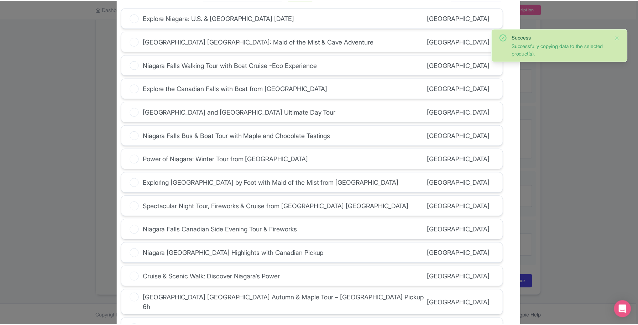
scroll to position [103, 0]
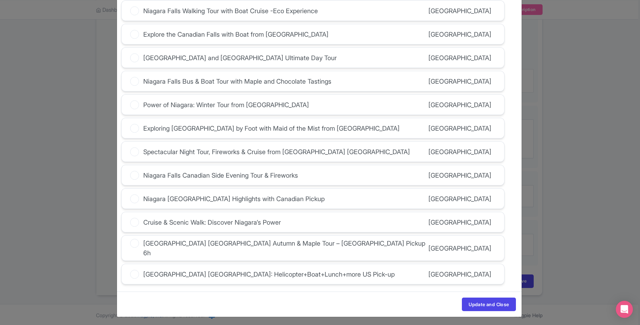
click at [308, 251] on div "[GEOGRAPHIC_DATA] [GEOGRAPHIC_DATA] Autumn & Maple Tour – [GEOGRAPHIC_DATA] Pic…" at bounding box center [285, 247] width 285 height 19
click at [0, 0] on input "[GEOGRAPHIC_DATA] [GEOGRAPHIC_DATA] Autumn & Maple Tour – [GEOGRAPHIC_DATA] Pic…" at bounding box center [0, 0] width 0 height 0
click at [487, 300] on button "Update and Close" at bounding box center [489, 304] width 54 height 14
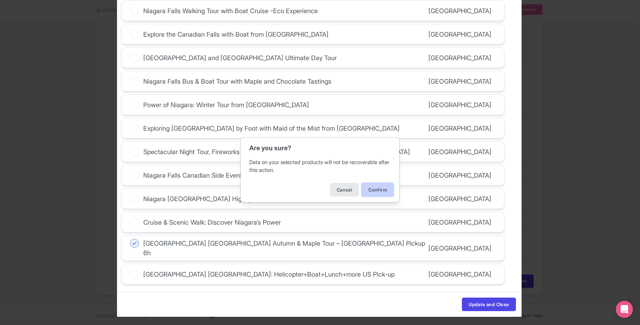
click at [390, 189] on button "Confirm" at bounding box center [378, 190] width 32 height 14
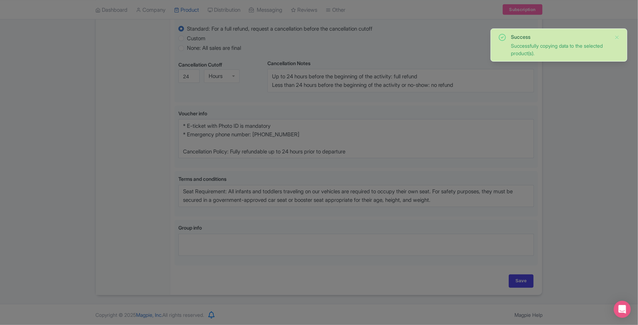
scroll to position [77, 0]
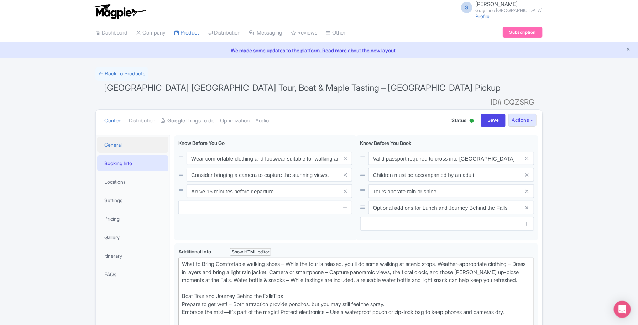
click at [126, 137] on link "General" at bounding box center [132, 145] width 71 height 16
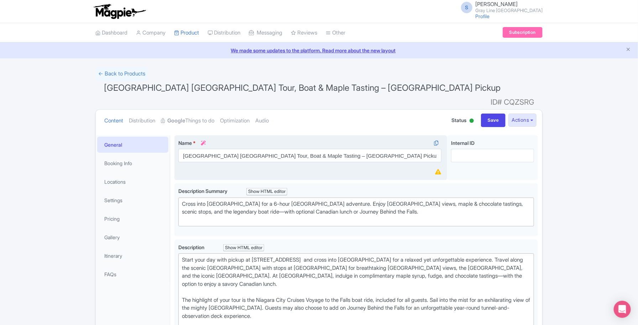
scroll to position [44, 0]
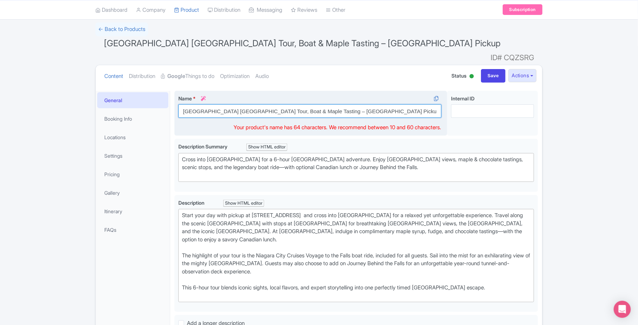
drag, startPoint x: 357, startPoint y: 101, endPoint x: 179, endPoint y: 96, distance: 178.0
click at [179, 104] on input "Niagara Falls Canada Tour, Boat & Maple Tasting – USA Pickup" at bounding box center [309, 111] width 263 height 14
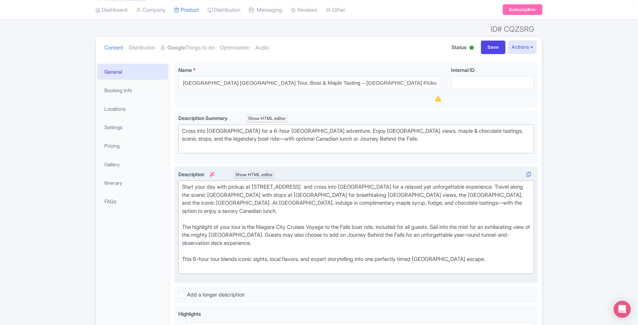
scroll to position [89, 0]
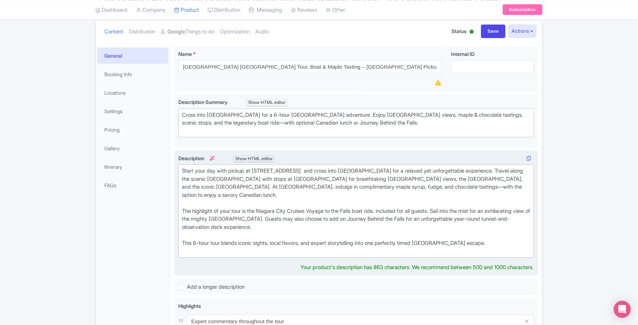
drag, startPoint x: 199, startPoint y: 232, endPoint x: 202, endPoint y: 239, distance: 7.3
click at [199, 232] on div "Start your day with pickup at 120 Old Main Street and cross into Canada for a r…" at bounding box center [356, 211] width 348 height 88
type trix-editor "<div>Start your day with pickup at 120 Old Main Street&nbsp; and cross into Can…"
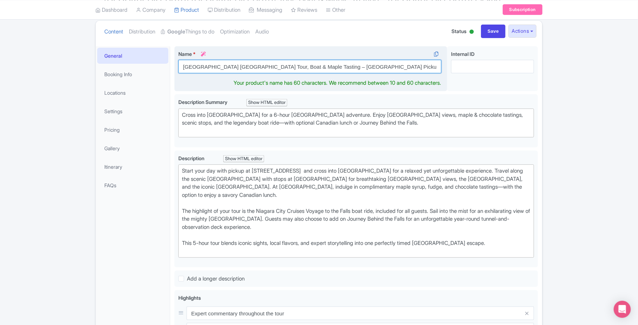
click at [341, 60] on input "Niagara Falls Canada Tour, Boat & Maple Tasting – USA Pickup" at bounding box center [309, 67] width 263 height 14
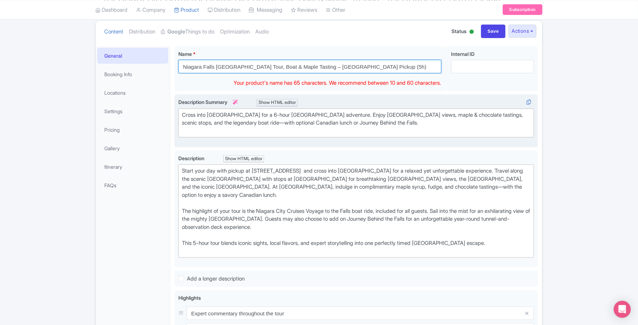
type input "Niagara Falls Canada Tour, Boat & Maple Tasting – USA Pickup (5h)"
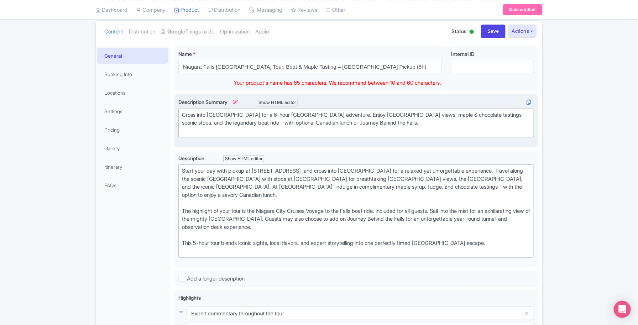
click at [318, 112] on div "Cross into Canada for a 6-hour Niagara Falls adventure. Enjoy Horseshoe Falls v…" at bounding box center [356, 123] width 348 height 24
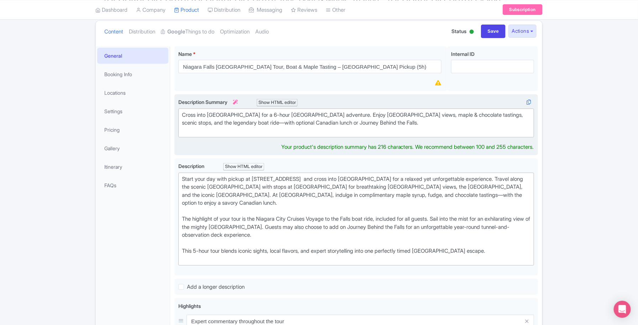
drag, startPoint x: 242, startPoint y: 102, endPoint x: 252, endPoint y: 114, distance: 14.9
click at [244, 111] on div "Cross into Canada for a 6-hour Niagara Falls adventure. Enjoy Horseshoe Falls v…" at bounding box center [356, 123] width 348 height 24
type trix-editor "<div>Cross into Canada for a 5-hour Niagara Falls adventure. Enjoy Horseshoe Fa…"
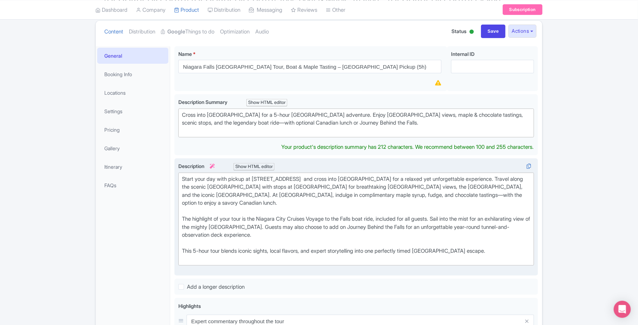
click at [317, 214] on div "Start your day with pickup at 120 Old Main Street and cross into Canada for a r…" at bounding box center [356, 219] width 348 height 88
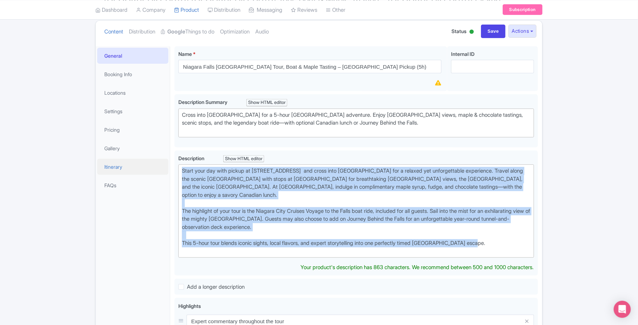
drag, startPoint x: 502, startPoint y: 230, endPoint x: 120, endPoint y: 152, distance: 390.0
click at [120, 152] on div "General Booking Info Locations Settings Pricing Gallery Itinerary FAQs Niagara …" at bounding box center [319, 296] width 446 height 509
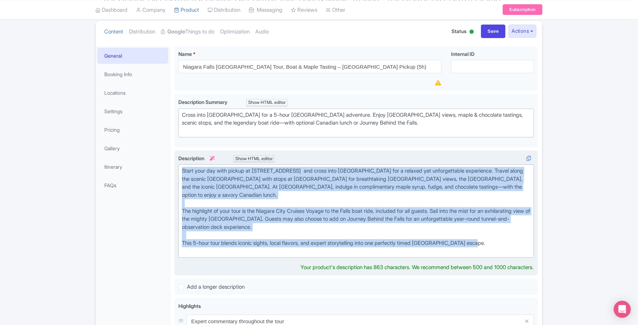
copy div "Start your day with pickup at 120 Old Main Street and cross into Canada for a r…"
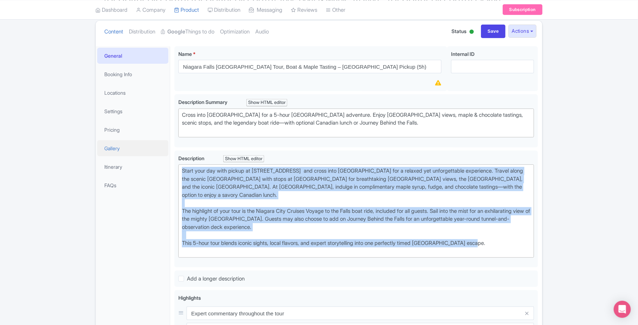
click at [126, 140] on link "Gallery" at bounding box center [132, 148] width 71 height 16
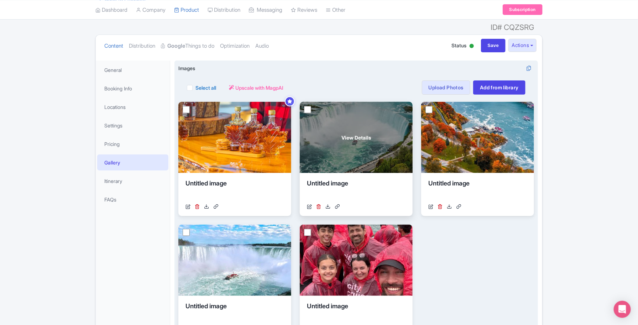
scroll to position [52, 0]
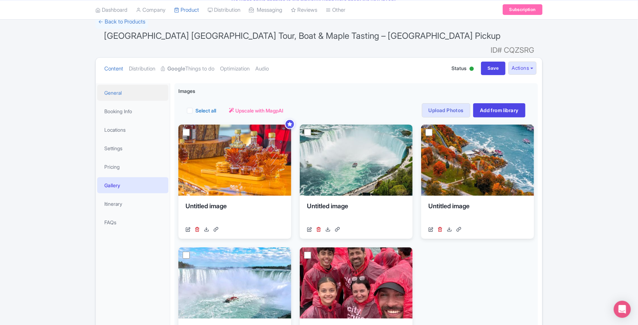
click at [123, 85] on link "General" at bounding box center [132, 93] width 71 height 16
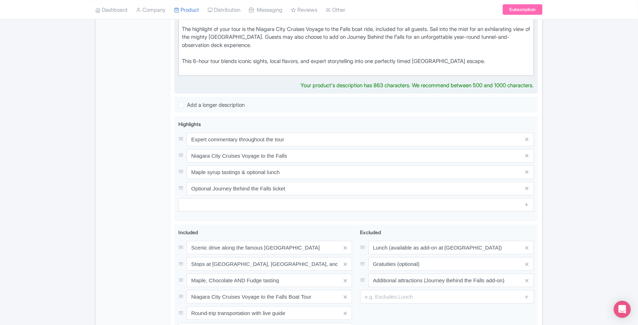
scroll to position [319, 0]
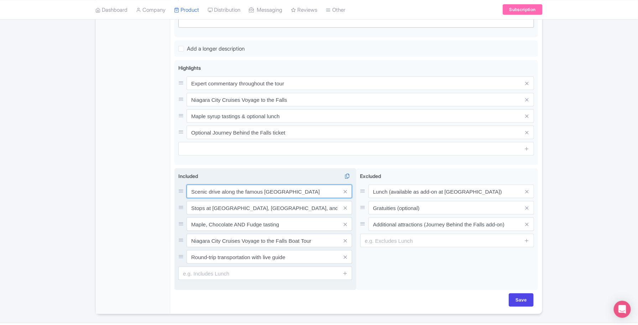
click at [279, 187] on div "Scenic drive along the famous Niagara Parkway Stops at Table Rock, Whirlpool Ra…" at bounding box center [265, 224] width 174 height 79
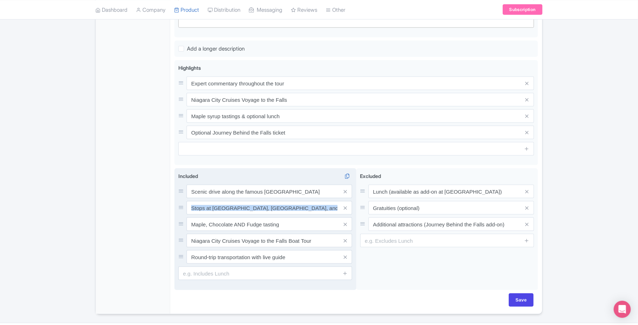
click at [279, 187] on div "Scenic drive along the famous Niagara Parkway Stops at Table Rock, Whirlpool Ra…" at bounding box center [265, 224] width 174 height 79
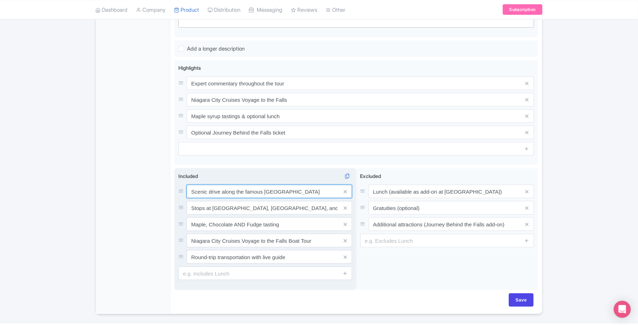
click at [248, 185] on input "Scenic drive along the famous Niagara Parkway" at bounding box center [268, 192] width 165 height 14
click at [223, 201] on input "Stops at Table Rock, Whirlpool Rapids, and the Floral Clock" at bounding box center [268, 208] width 165 height 14
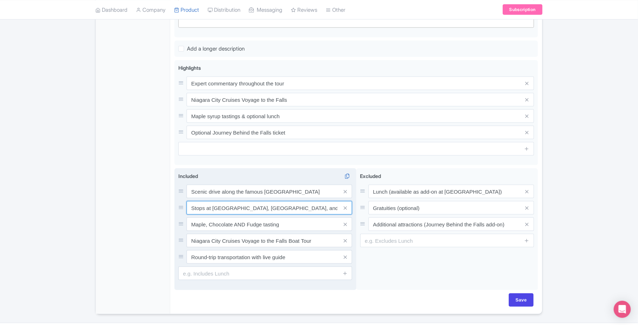
click at [223, 201] on input "Stops at Table Rock, Whirlpool Rapids, and the Floral Clock" at bounding box center [268, 208] width 165 height 14
click at [225, 217] on input "Maple, Chocolate AND Fudge tasting" at bounding box center [268, 224] width 165 height 14
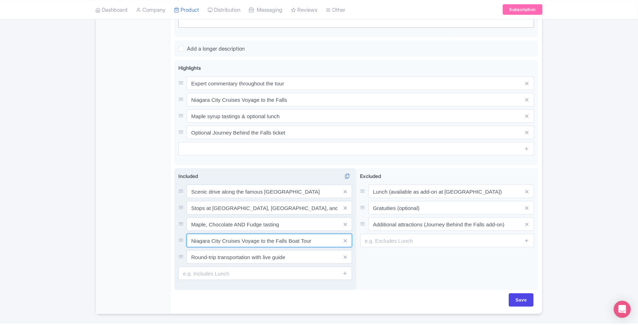
click at [264, 234] on input "Niagara City Cruises Voyage to the Falls Boat Tour" at bounding box center [268, 241] width 165 height 14
click at [229, 250] on input "Round-trip transportation with live guide" at bounding box center [268, 257] width 165 height 14
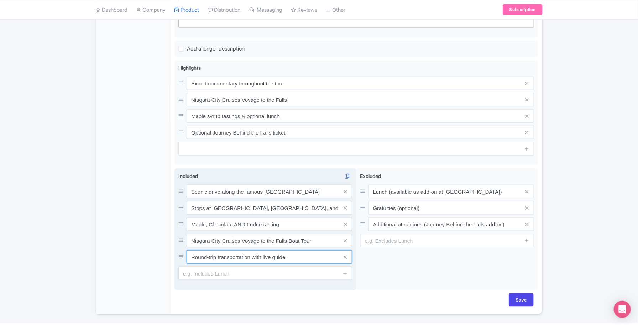
click at [229, 250] on input "Round-trip transportation with live guide" at bounding box center [268, 257] width 165 height 14
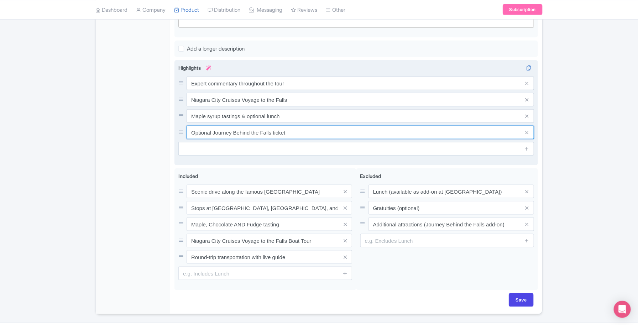
click at [254, 126] on input "Optional Journey Behind the Falls ticket" at bounding box center [359, 133] width 347 height 14
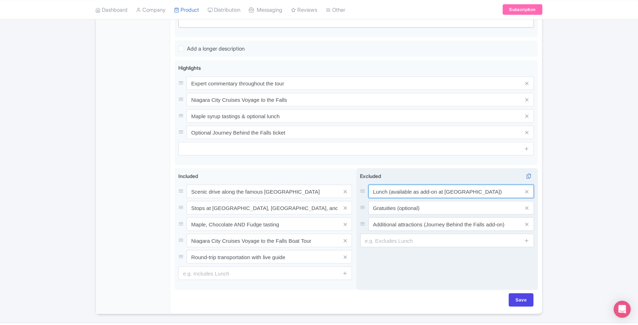
click at [402, 185] on input "Lunch (available as add-on at Maple Leaf Place)" at bounding box center [450, 192] width 165 height 14
click at [393, 201] on input "Gratuities (optional)" at bounding box center [450, 208] width 165 height 14
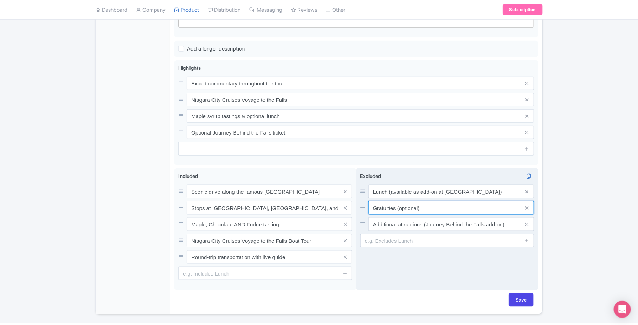
click at [393, 201] on input "Gratuities (optional)" at bounding box center [450, 208] width 165 height 14
click at [411, 217] on input "Additional attractions (Journey Behind the Falls add-on)" at bounding box center [450, 224] width 165 height 14
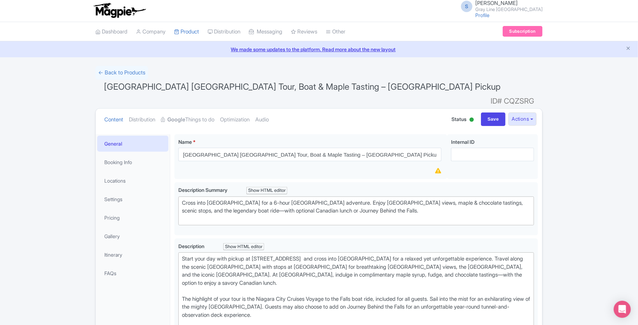
scroll to position [0, 0]
click at [120, 174] on link "Locations" at bounding box center [132, 182] width 71 height 16
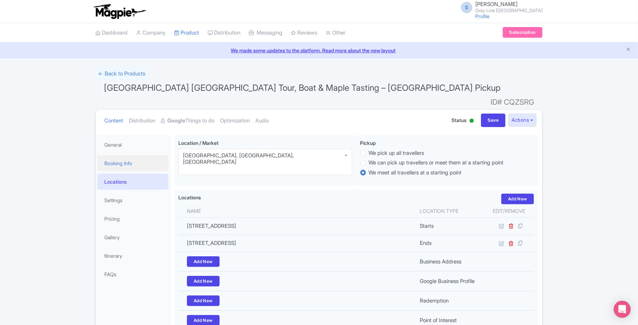
click at [123, 155] on link "Booking Info" at bounding box center [132, 163] width 71 height 16
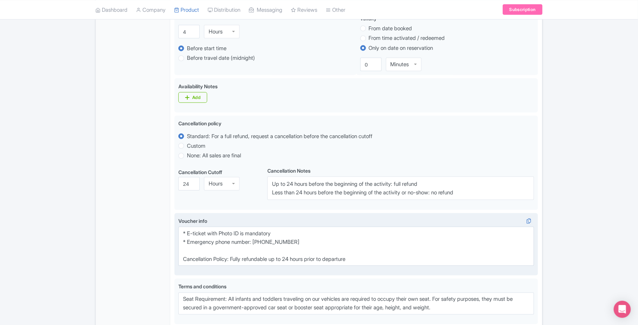
scroll to position [356, 0]
drag, startPoint x: 305, startPoint y: 238, endPoint x: 263, endPoint y: 241, distance: 42.0
click at [263, 241] on textarea "* E-ticket with Photo ID is mandatory * Emergency phone number: +1 716-606-0919…" at bounding box center [355, 245] width 355 height 39
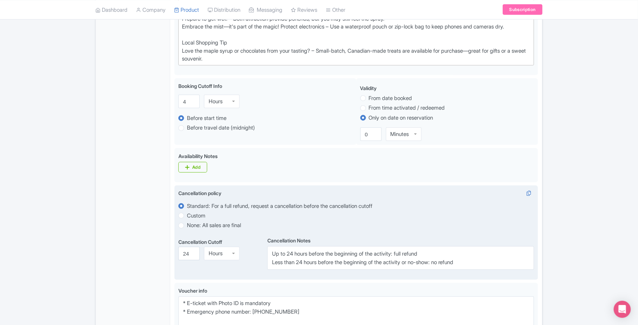
scroll to position [89, 0]
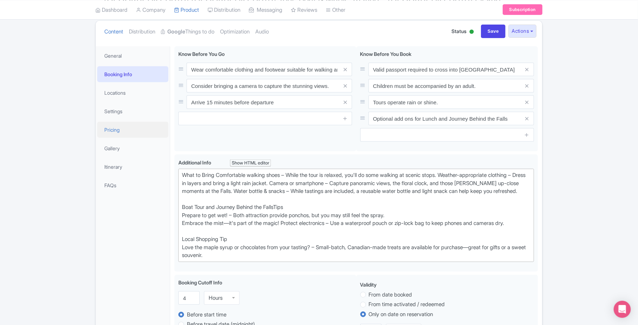
click at [124, 122] on link "Pricing" at bounding box center [132, 130] width 71 height 16
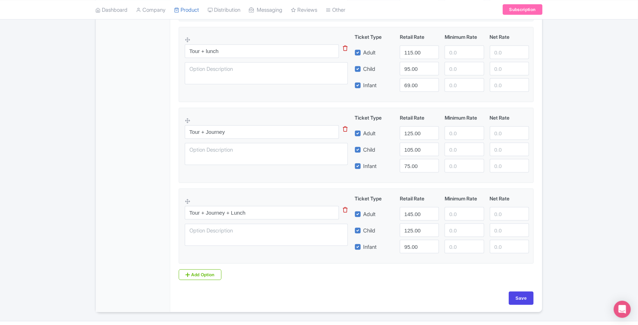
scroll to position [347, 0]
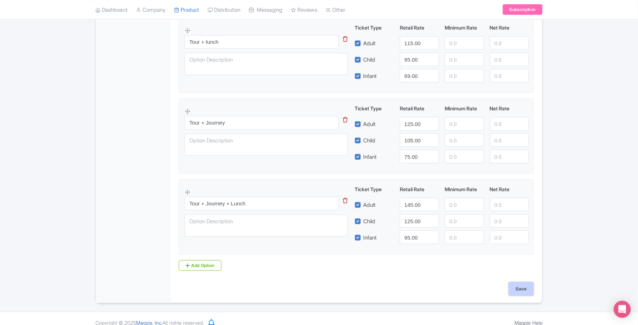
click at [521, 282] on input "Save" at bounding box center [520, 289] width 25 height 14
type input "Saving..."
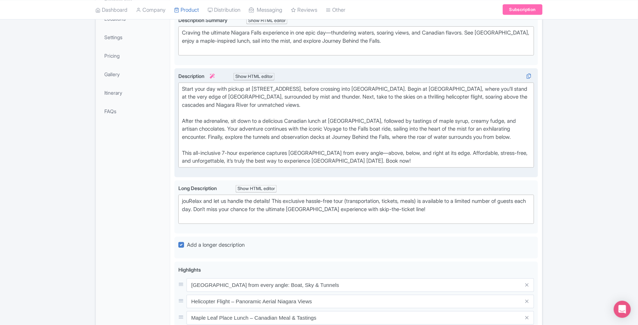
scroll to position [89, 0]
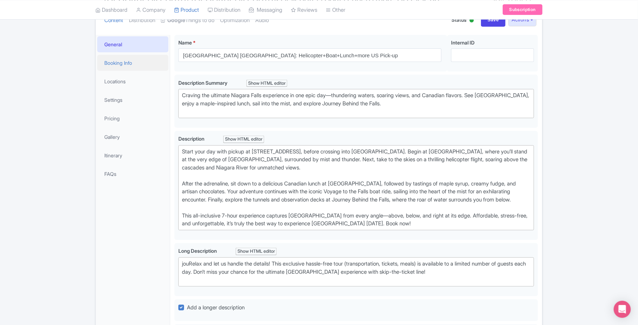
click at [125, 63] on link "Booking Info" at bounding box center [132, 63] width 71 height 16
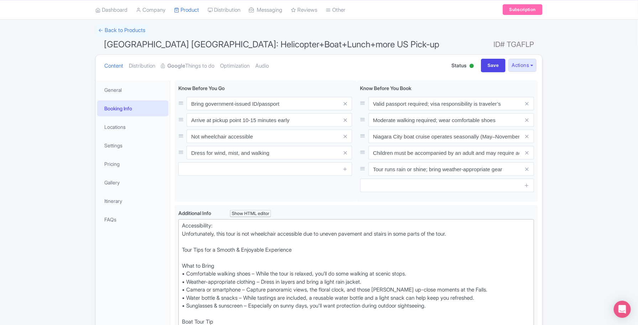
scroll to position [0, 0]
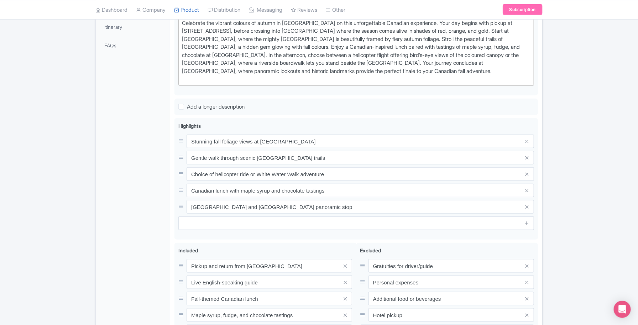
scroll to position [89, 0]
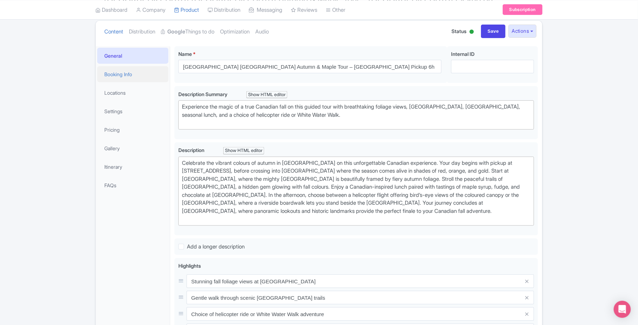
click at [123, 66] on link "Booking Info" at bounding box center [132, 74] width 71 height 16
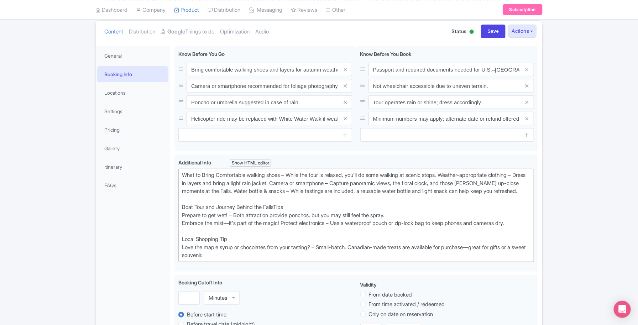
scroll to position [0, 0]
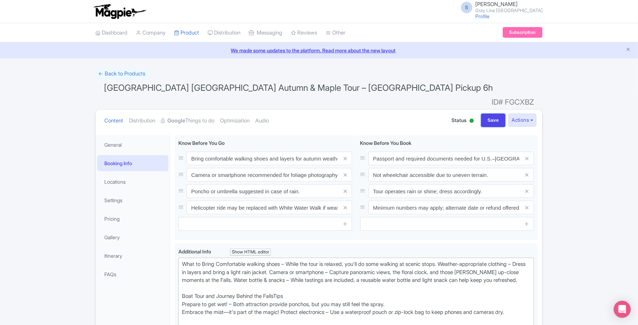
click at [481, 110] on div "Content Distribution Google Things to do Optimization Audio Status Active Inact…" at bounding box center [319, 121] width 446 height 22
click at [490, 113] on input "Save" at bounding box center [493, 120] width 25 height 14
type input "Saving..."
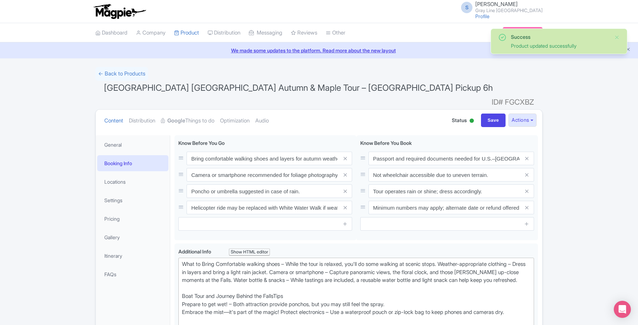
scroll to position [124, 0]
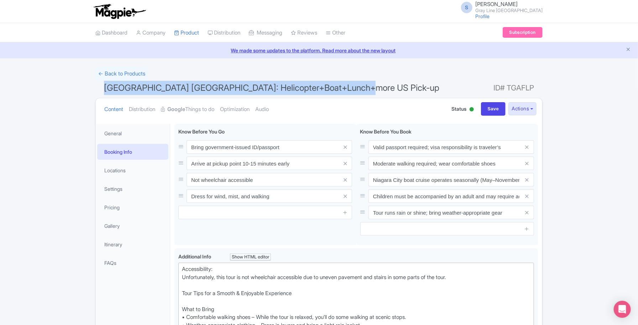
drag, startPoint x: 365, startPoint y: 88, endPoint x: 100, endPoint y: 90, distance: 265.4
click at [98, 90] on h1 "[GEOGRAPHIC_DATA] [GEOGRAPHIC_DATA]: Helicopter+Boat+Lunch+more US Pick-up ID# …" at bounding box center [318, 89] width 447 height 17
copy span "[GEOGRAPHIC_DATA] [GEOGRAPHIC_DATA]: Helicopter+Boat+Lunch+more US Pick-up"
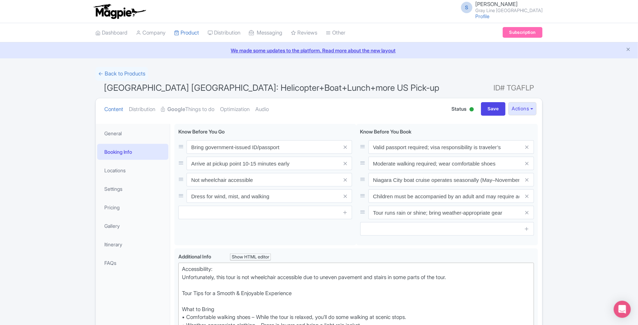
click at [115, 133] on link "General" at bounding box center [132, 133] width 71 height 16
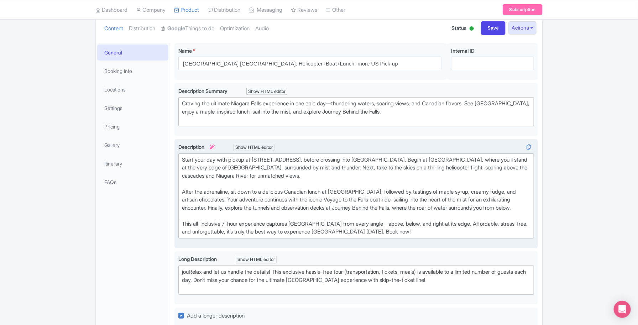
scroll to position [89, 0]
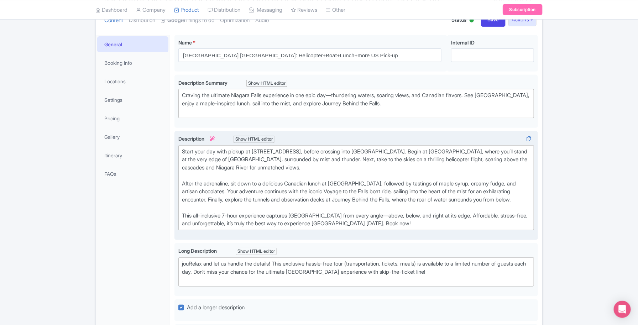
click at [195, 161] on div "Start your day with pickup at [STREET_ADDRESS], before crossing into [GEOGRAPHI…" at bounding box center [356, 188] width 348 height 80
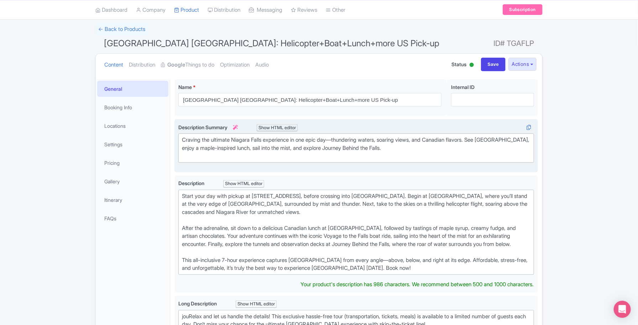
scroll to position [52, 0]
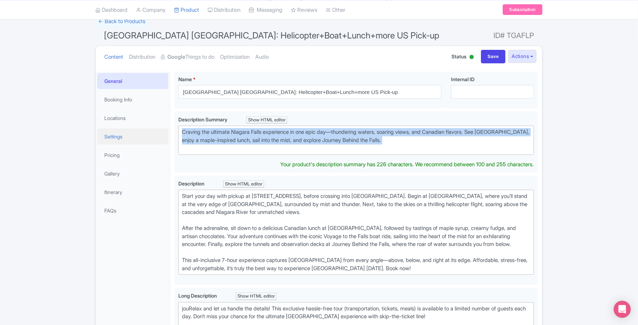
drag, startPoint x: 417, startPoint y: 146, endPoint x: 164, endPoint y: 129, distance: 253.2
type trix-editor "<div>Craving the ultimate Niagara Falls experience in one epic day—thundering w…"
copy div "Craving the ultimate Niagara Falls experience in one epic day—thundering waters…"
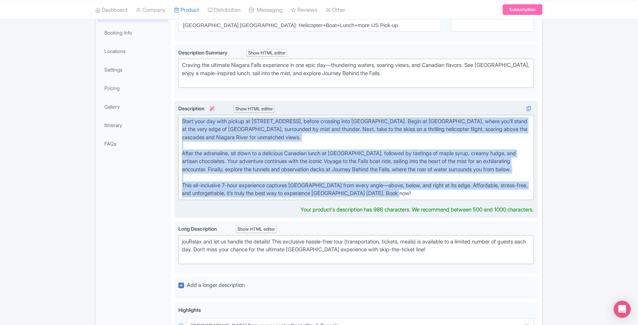
scroll to position [141, 0]
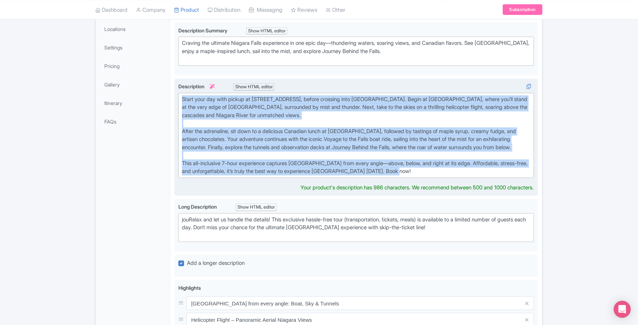
drag, startPoint x: 182, startPoint y: 141, endPoint x: 513, endPoint y: 186, distance: 334.0
click at [513, 186] on div "Description i Show HTML editor Bold Italic Strikethrough Link Heading Quote Cod…" at bounding box center [355, 137] width 355 height 109
type trix-editor "<div>Start your day with pickup at [STREET_ADDRESS], before crossing into [GEOG…"
copy div "Start your day with pickup at [STREET_ADDRESS], before crossing into [GEOGRAPHI…"
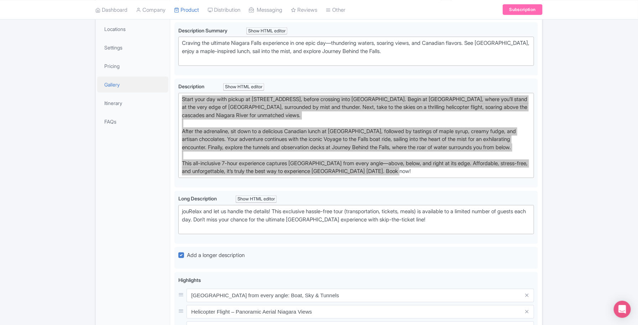
scroll to position [97, 0]
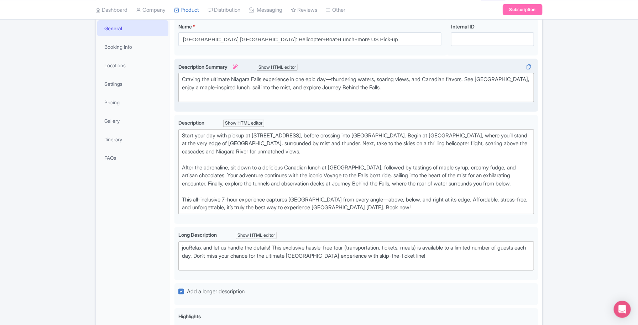
click at [268, 96] on div "Craving the ultimate Niagara Falls experience in one epic day—thundering waters…" at bounding box center [356, 87] width 348 height 24
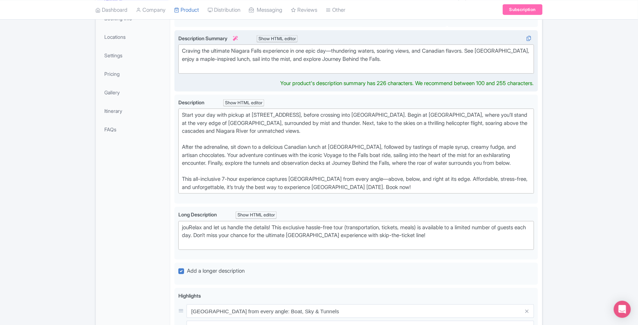
scroll to position [149, 0]
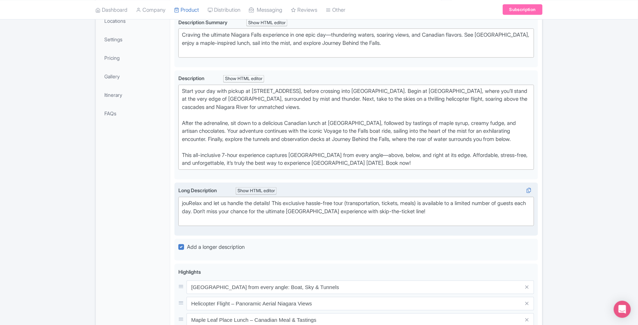
drag, startPoint x: 191, startPoint y: 220, endPoint x: 178, endPoint y: 216, distance: 13.4
click at [177, 216] on div "Long Description i Show HTML editor Bold Italic Strikethrough Link Heading Quot…" at bounding box center [355, 209] width 363 height 53
click at [184, 212] on div "jouRelax and let us handle the details! This exclusive hassle-free tour (transp…" at bounding box center [356, 211] width 348 height 24
type trix-editor "<div>Relax and let us handle the details! This exclusive hassle-free tour (tran…"
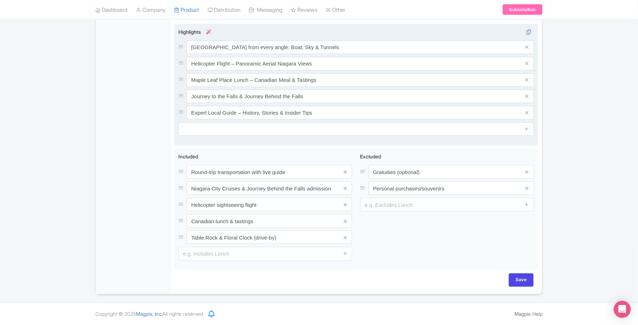
scroll to position [398, 0]
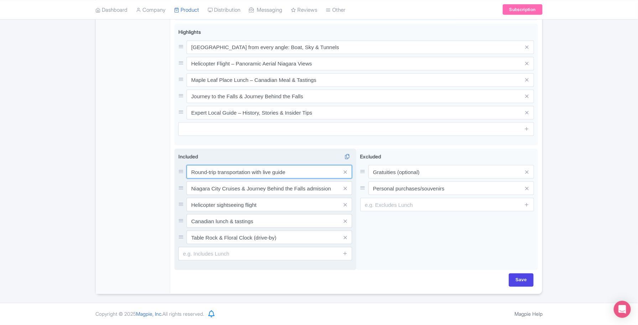
drag, startPoint x: 301, startPoint y: 169, endPoint x: 179, endPoint y: 159, distance: 122.5
click at [179, 159] on div "Included i Round-trip transportation with live guide Niagara City Cruises & Jou…" at bounding box center [265, 207] width 174 height 108
click at [269, 187] on input "Niagara City Cruises & Journey Behind the Falls admission" at bounding box center [268, 188] width 165 height 14
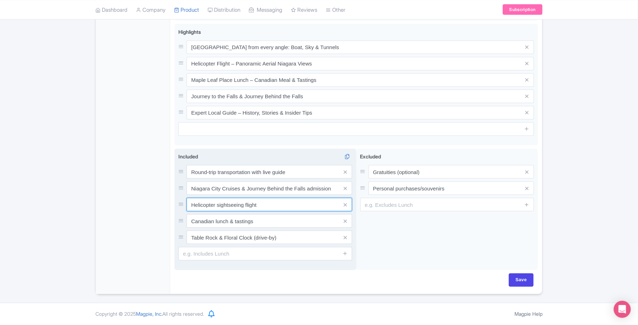
click at [233, 206] on input "Helicopter sightseeing flight" at bounding box center [268, 205] width 165 height 14
click at [218, 217] on input "Canadian lunch & tastings" at bounding box center [268, 221] width 165 height 14
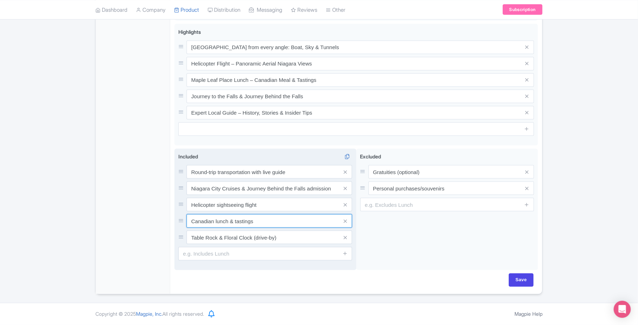
click at [218, 217] on input "Canadian lunch & tastings" at bounding box center [268, 221] width 165 height 14
click at [230, 236] on input "Table Rock & Floral Clock (drive-by)" at bounding box center [268, 238] width 165 height 14
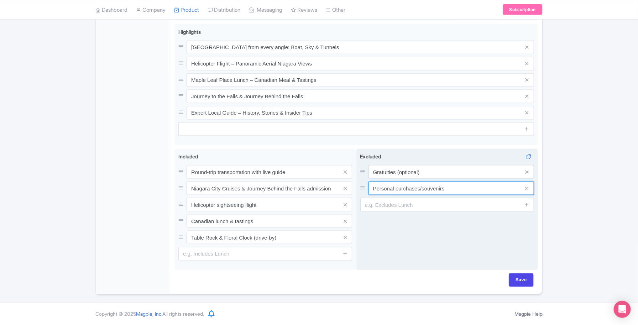
click at [417, 189] on input "Personal purchases/souvenirs" at bounding box center [450, 188] width 165 height 14
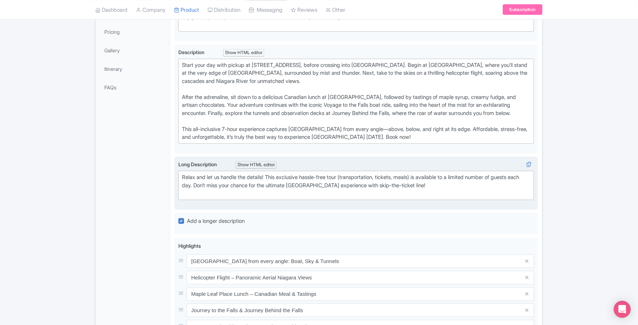
scroll to position [0, 0]
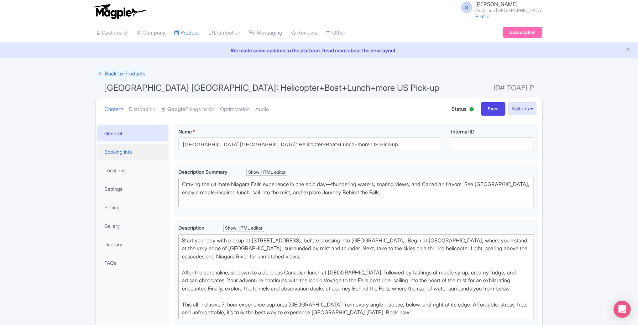
click at [132, 152] on link "Booking Info" at bounding box center [132, 152] width 71 height 16
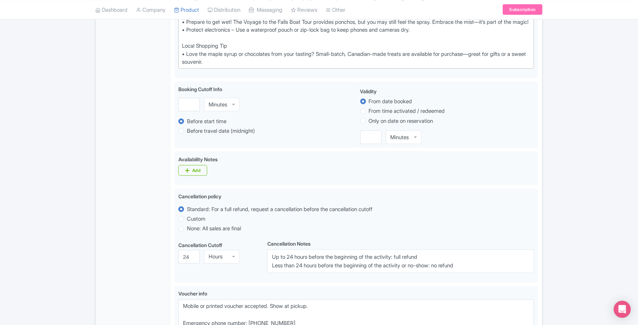
scroll to position [445, 0]
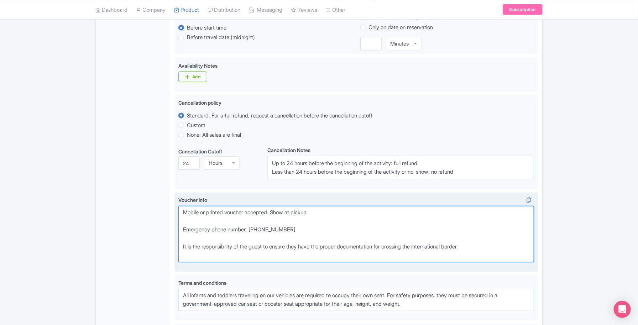
drag, startPoint x: 301, startPoint y: 241, endPoint x: 260, endPoint y: 241, distance: 40.2
click at [259, 241] on textarea "Mobile or printed voucher accepted. Show at pickup. Emergency phone number: [PH…" at bounding box center [355, 234] width 355 height 57
click at [313, 238] on textarea "Mobile or printed voucher accepted. Show at pickup. Emergency phone number: [PH…" at bounding box center [355, 234] width 355 height 57
click at [306, 239] on textarea "Mobile or printed voucher accepted. Show at pickup. Emergency phone number: [PH…" at bounding box center [355, 234] width 355 height 57
drag, startPoint x: 300, startPoint y: 239, endPoint x: 258, endPoint y: 241, distance: 41.3
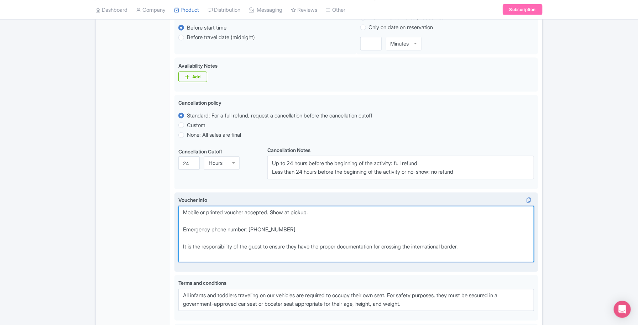
click at [258, 241] on textarea "Mobile or printed voucher accepted. Show at pickup. Emergency phone number: [PH…" at bounding box center [355, 234] width 355 height 57
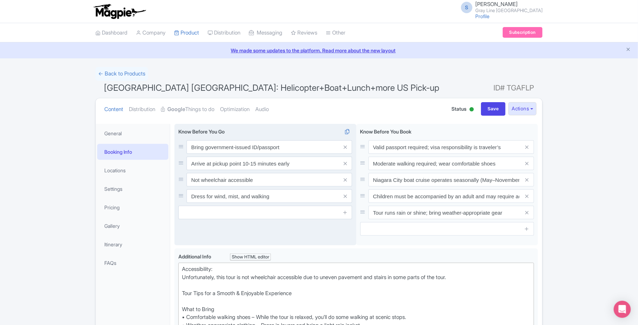
scroll to position [44, 0]
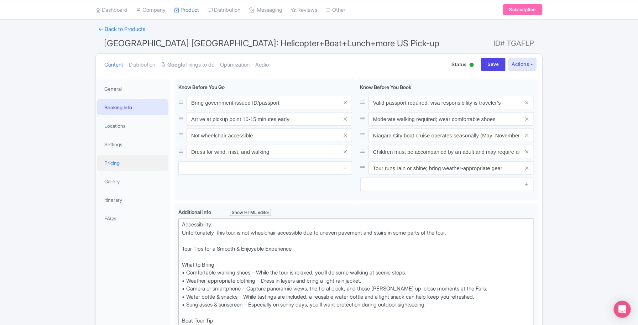
click at [122, 164] on link "Pricing" at bounding box center [132, 163] width 71 height 16
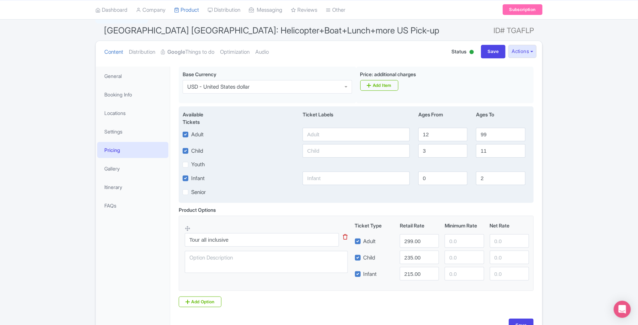
scroll to position [0, 0]
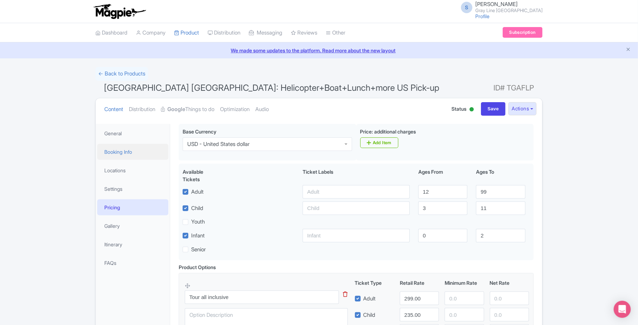
click at [127, 153] on link "Booking Info" at bounding box center [132, 152] width 71 height 16
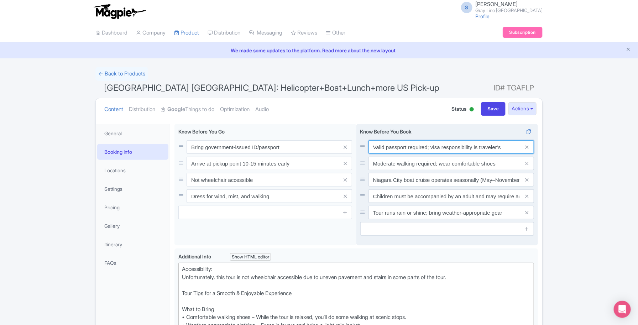
click at [409, 147] on input "Valid passport required; visa responsibility is traveler’s" at bounding box center [450, 147] width 165 height 14
click at [444, 149] on input "Valid passport required; visa responsibility is traveler’s" at bounding box center [450, 147] width 165 height 14
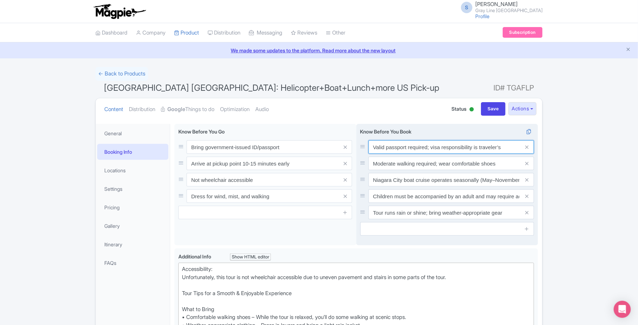
click at [444, 149] on input "Valid passport required; visa responsibility is traveler’s" at bounding box center [450, 147] width 165 height 14
click at [434, 150] on input "Valid passport required; visa responsibility is traveler’s" at bounding box center [450, 147] width 165 height 14
click at [433, 149] on input "Valid passport required; visa responsibility is traveler’s" at bounding box center [450, 147] width 165 height 14
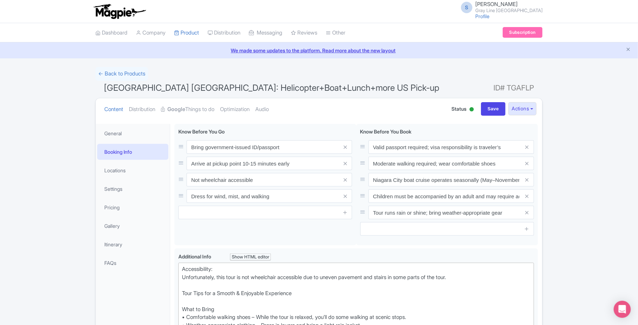
click at [105, 72] on link "← Back to Products" at bounding box center [121, 74] width 53 height 14
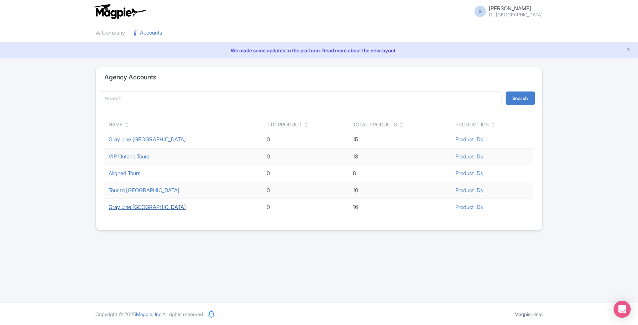
click at [133, 207] on link "Gray Line [GEOGRAPHIC_DATA]" at bounding box center [147, 207] width 77 height 7
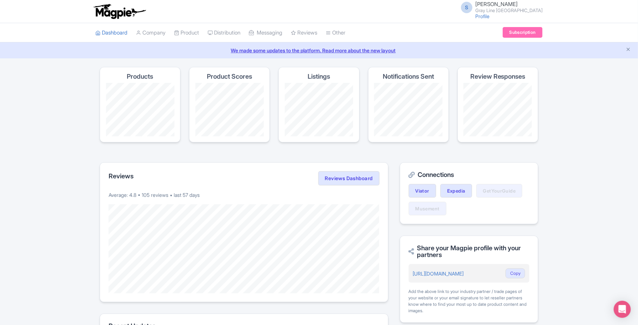
click at [203, 31] on li "Product My Products Image Library Rate Sheets" at bounding box center [186, 32] width 33 height 19
click at [191, 32] on link "Product" at bounding box center [186, 33] width 25 height 20
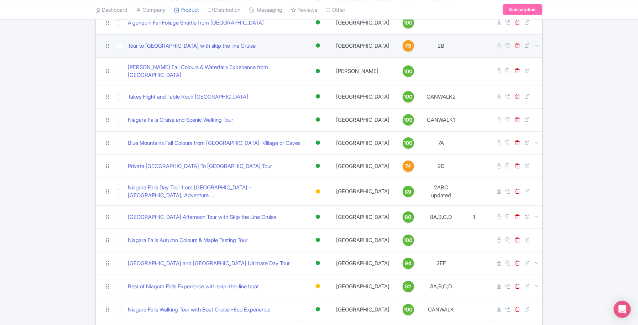
scroll to position [187, 0]
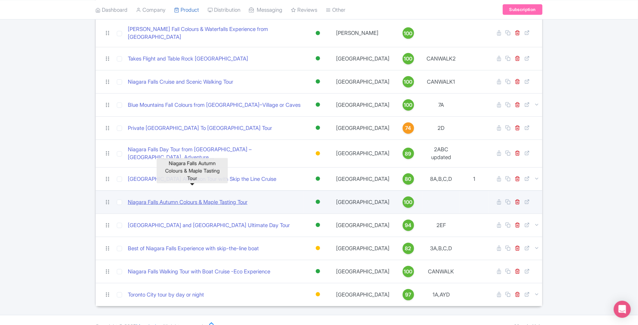
click at [210, 198] on link "Niagara Falls Autumn Colours & Maple Tasting Tour" at bounding box center [188, 202] width 120 height 8
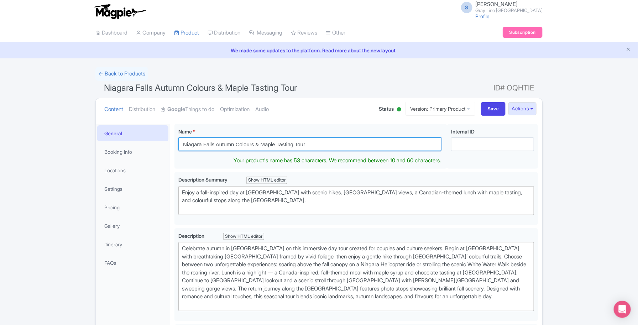
drag, startPoint x: 319, startPoint y: 139, endPoint x: 160, endPoint y: 141, distance: 159.0
paste input "Journey through history as you pass this significant historic parkland featurin…"
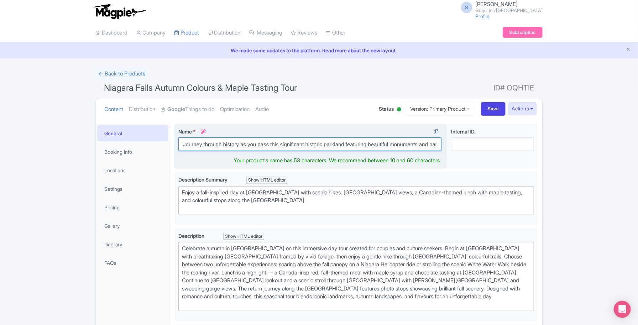
scroll to position [0, 390]
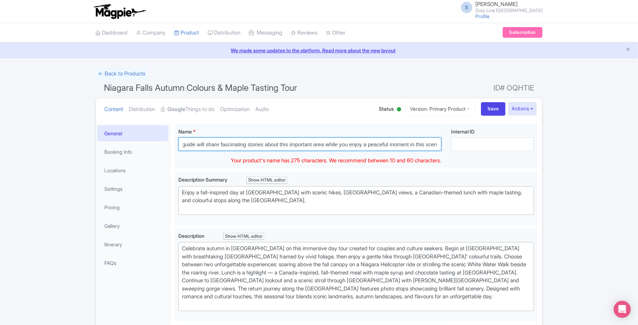
type input "Journey through history as you pass this significant historic parkland featurin…"
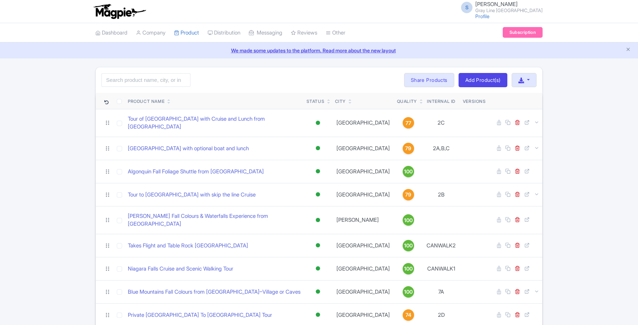
scroll to position [187, 0]
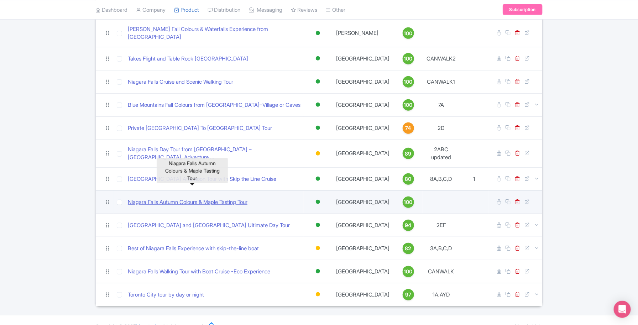
click at [205, 198] on link "Niagara Falls Autumn Colours & Maple Tasting Tour" at bounding box center [188, 202] width 120 height 8
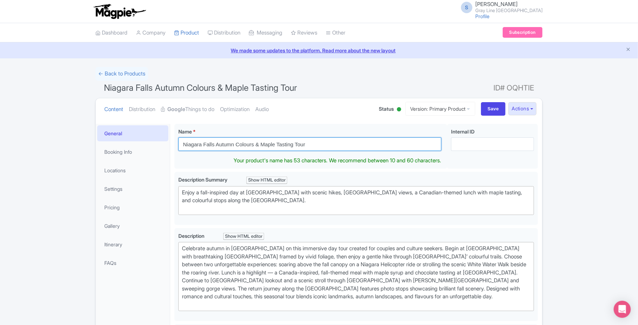
drag, startPoint x: 305, startPoint y: 143, endPoint x: 161, endPoint y: 142, distance: 144.1
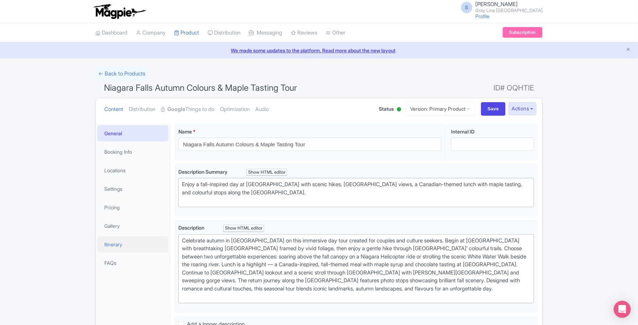
click at [122, 242] on link "Itinerary" at bounding box center [132, 244] width 71 height 16
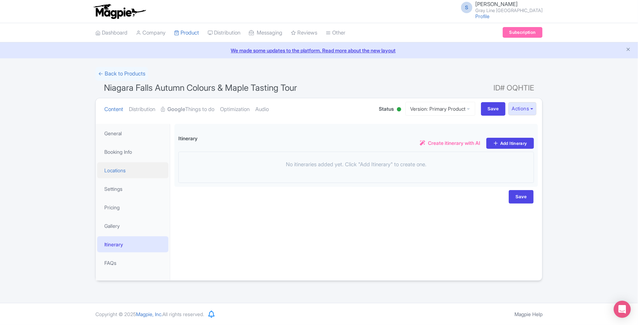
click at [127, 173] on link "Locations" at bounding box center [132, 170] width 71 height 16
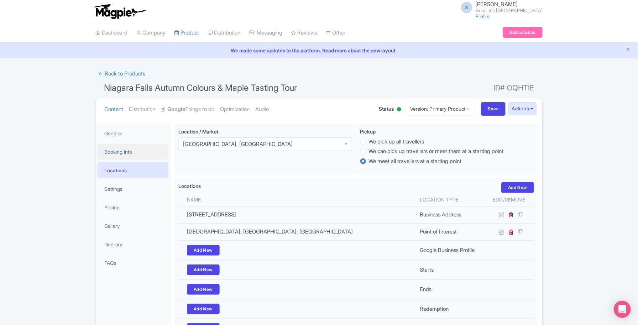
click at [121, 148] on link "Booking Info" at bounding box center [132, 152] width 71 height 16
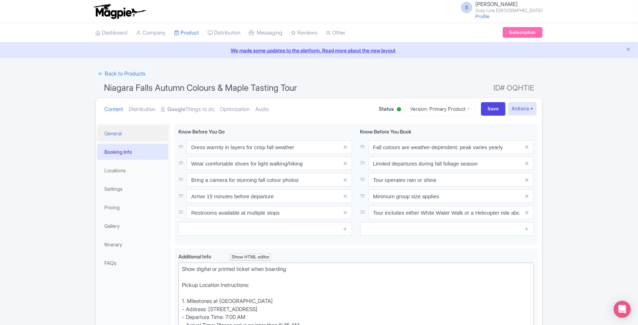
click at [121, 128] on link "General" at bounding box center [132, 133] width 71 height 16
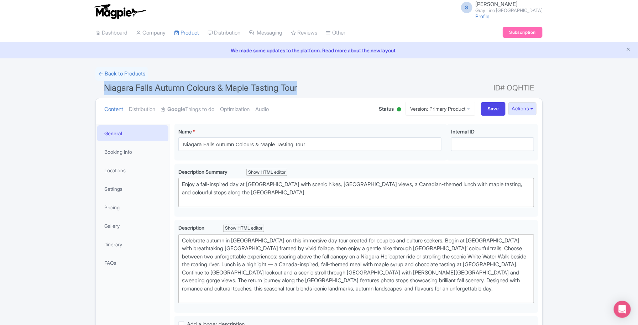
drag, startPoint x: 326, startPoint y: 85, endPoint x: 101, endPoint y: 86, distance: 225.2
click at [101, 86] on h1 "Niagara Falls Autumn Colours & Maple Tasting Tour ID# OQHTIE" at bounding box center [318, 89] width 447 height 17
copy span "Niagara Falls Autumn Colours & Maple Tasting Tour"
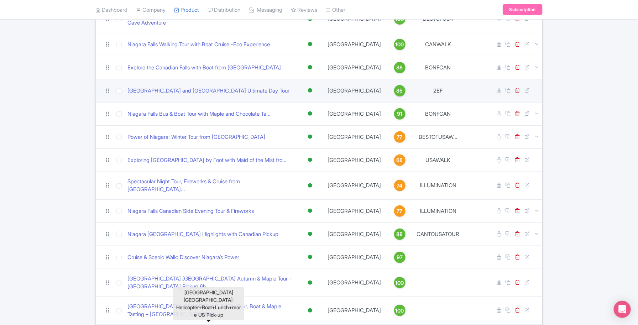
scroll to position [163, 0]
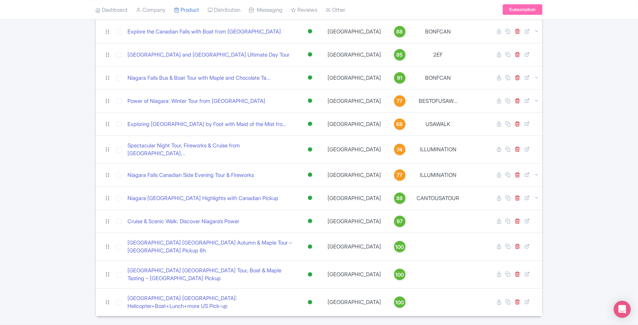
click at [577, 227] on div "Search Bulk Actions [GEOGRAPHIC_DATA] Add to Collection Share Products Add to C…" at bounding box center [319, 110] width 638 height 412
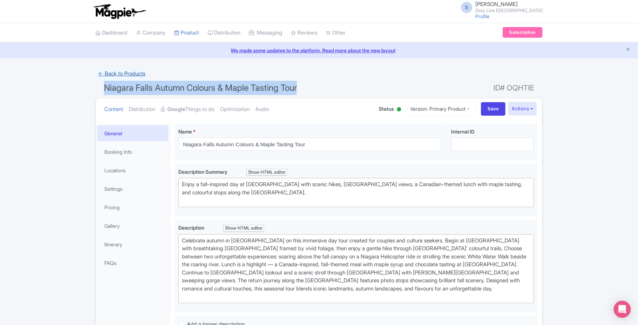
click at [124, 74] on link "← Back to Products" at bounding box center [121, 74] width 53 height 14
